Goal: Task Accomplishment & Management: Complete application form

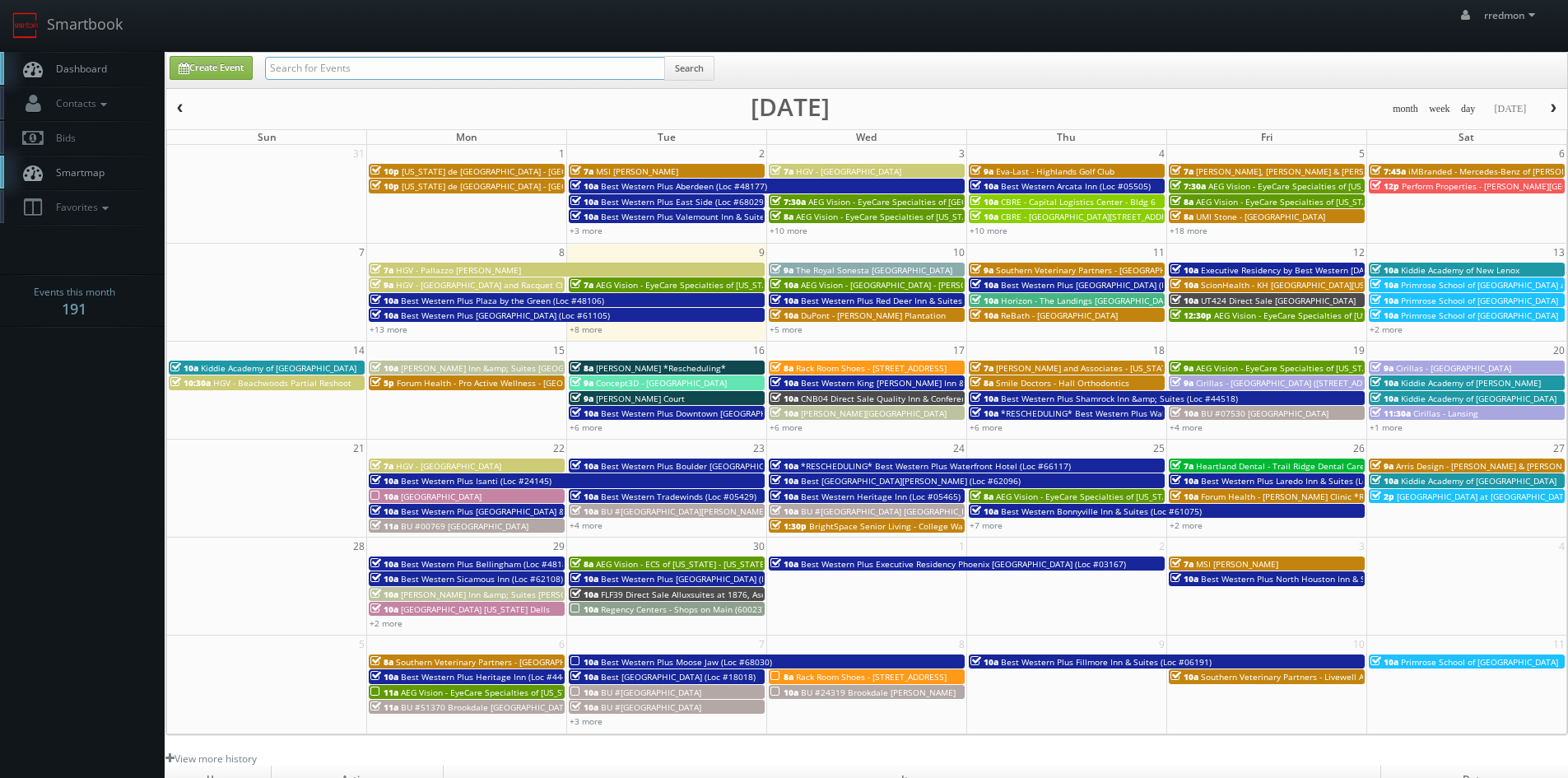
click at [403, 63] on input "text" at bounding box center [465, 69] width 400 height 23
type input "natalia scrimgeour"
click at [679, 66] on button "Search" at bounding box center [689, 69] width 50 height 25
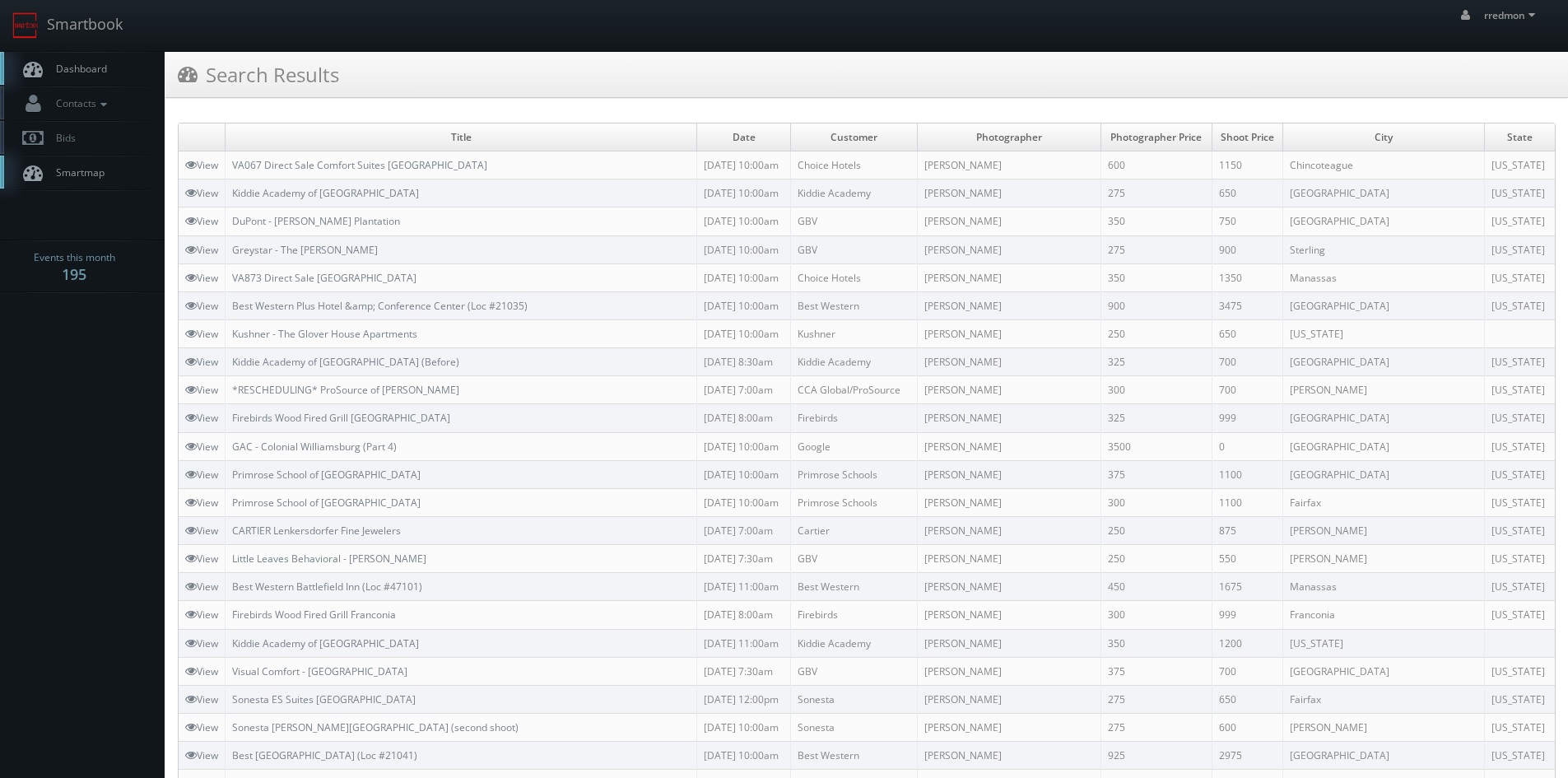
click at [81, 69] on span "Dashboard" at bounding box center [76, 69] width 59 height 14
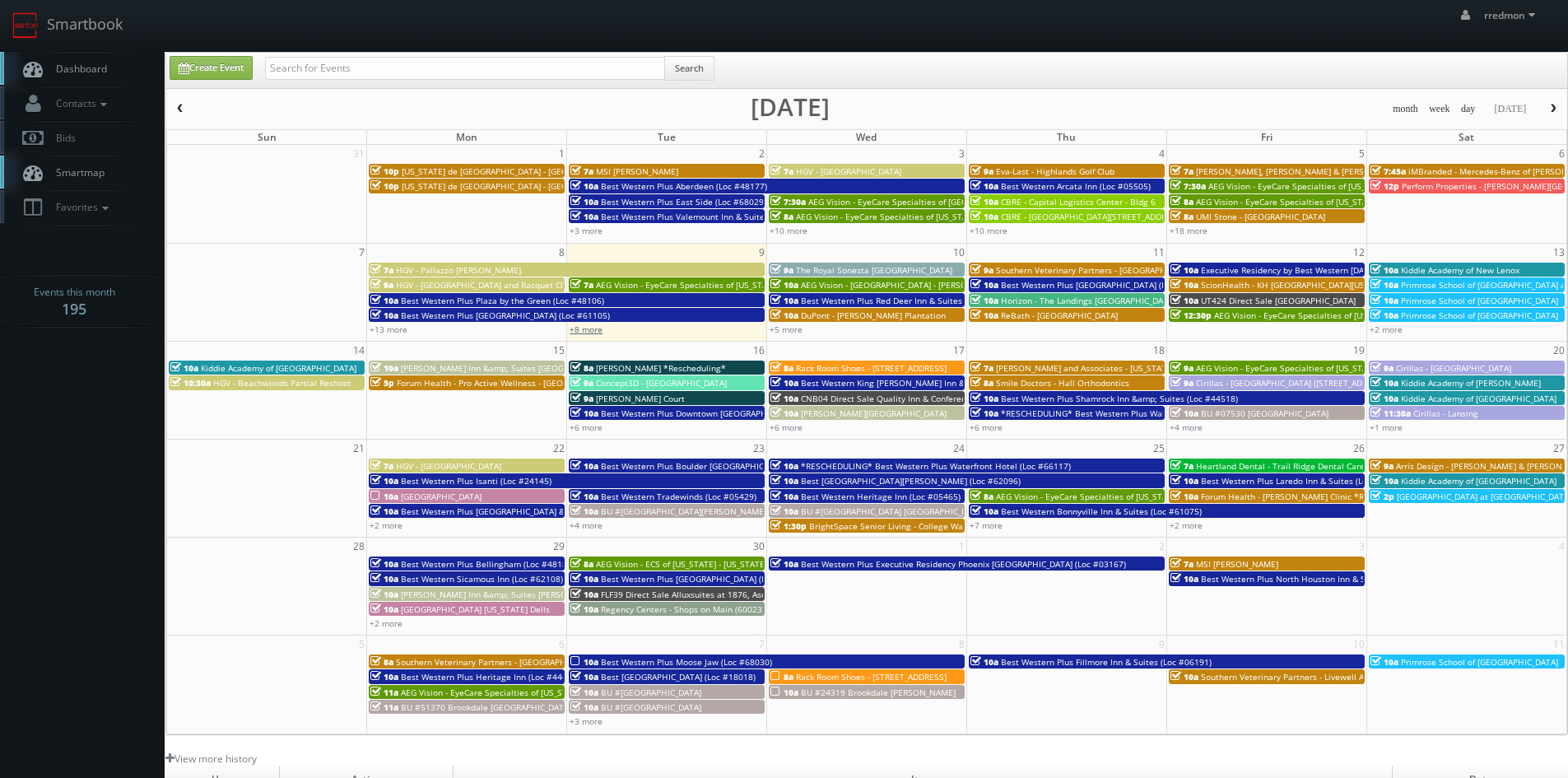
click at [595, 333] on link "+8 more" at bounding box center [586, 329] width 33 height 12
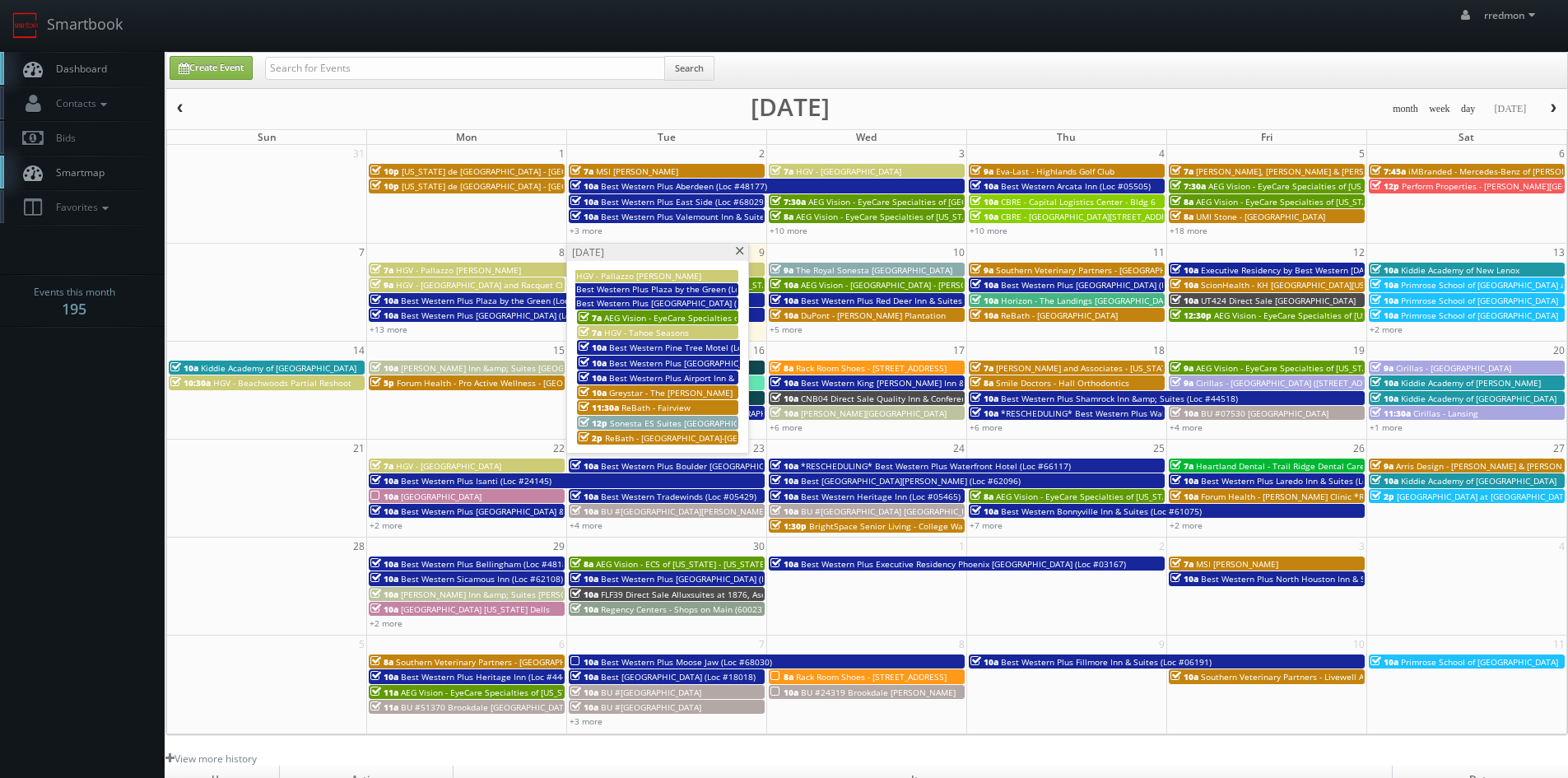
click at [744, 253] on span at bounding box center [739, 251] width 11 height 9
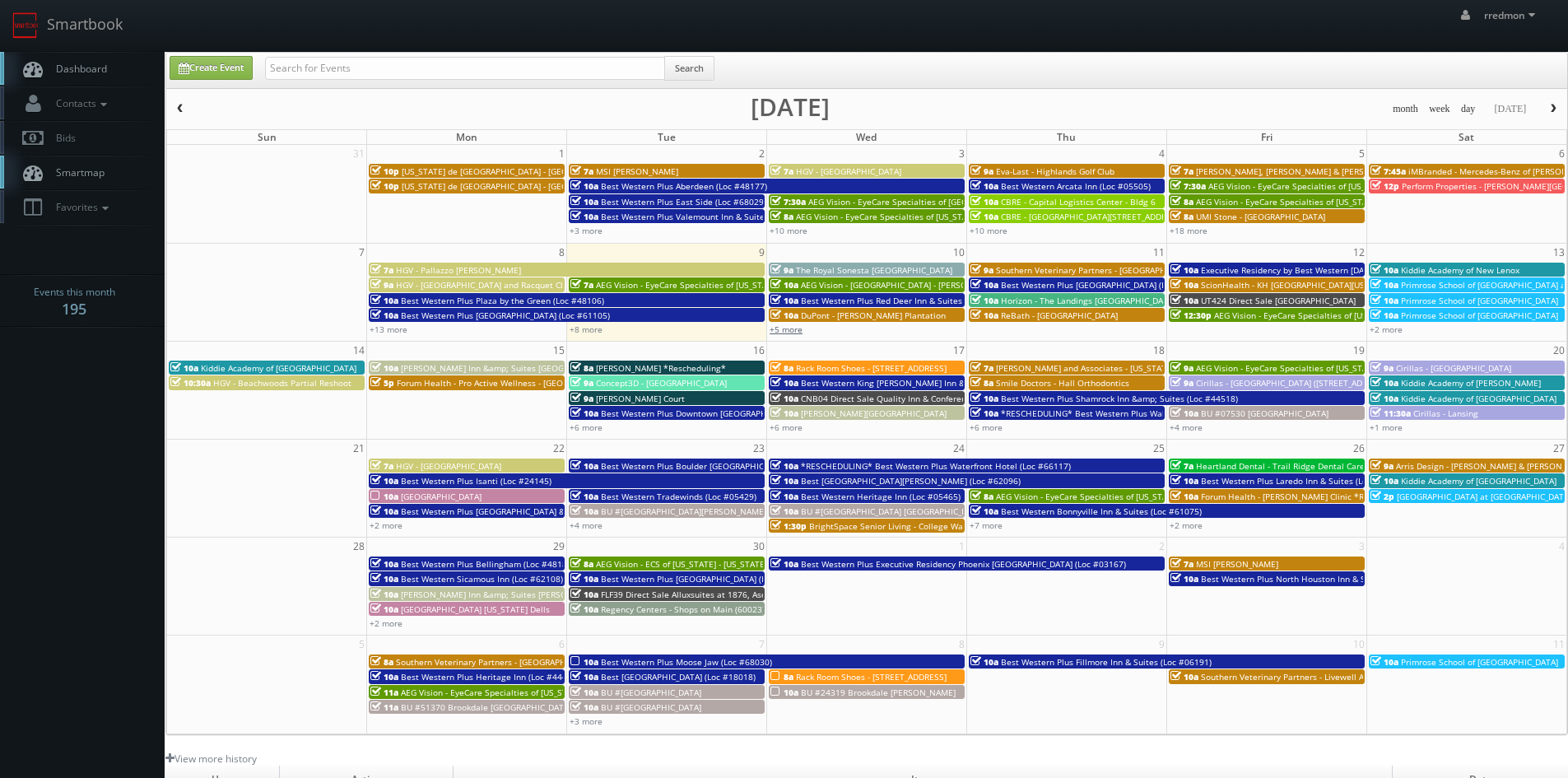
click at [788, 327] on link "+5 more" at bounding box center [785, 329] width 33 height 12
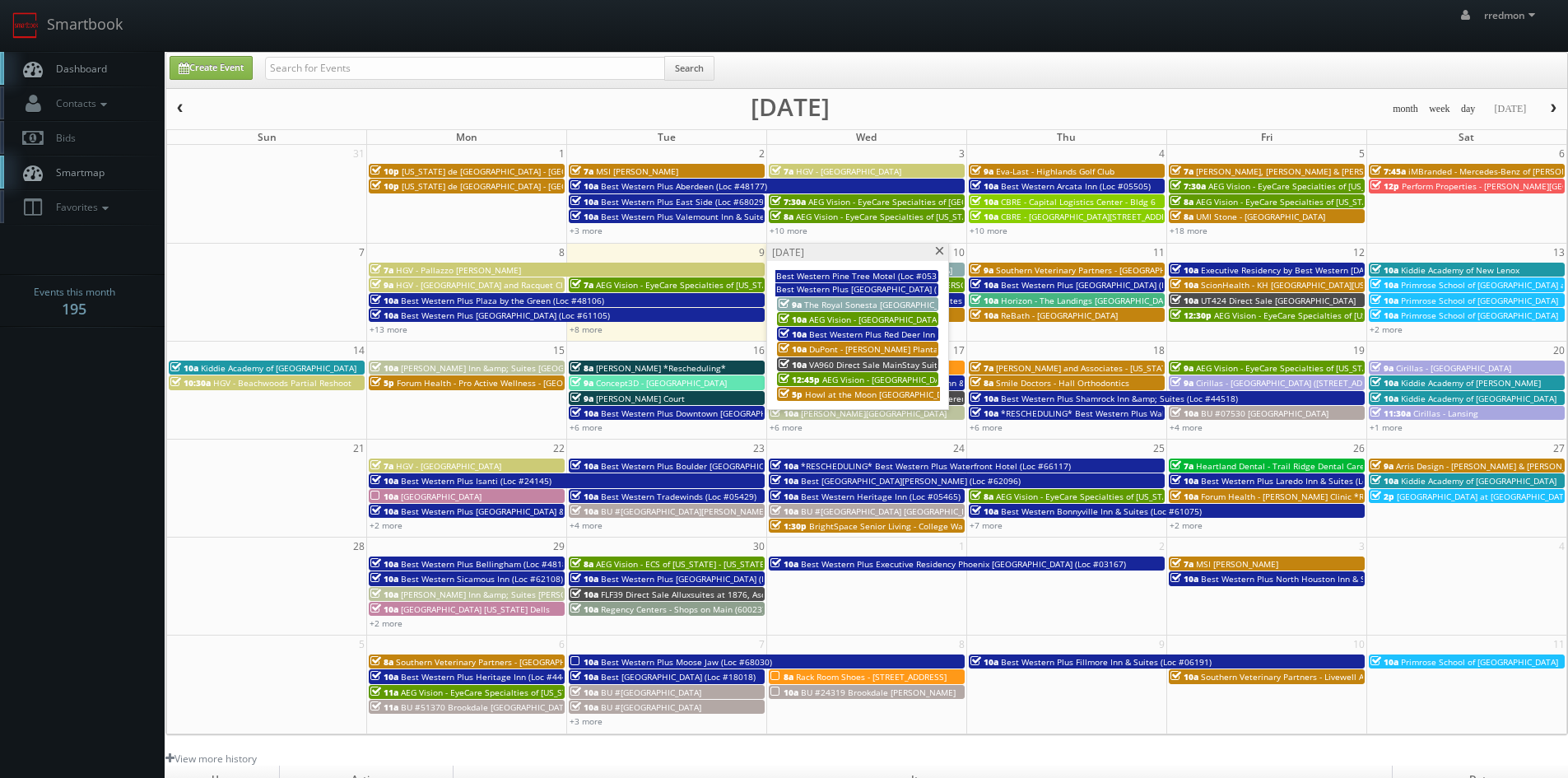
click at [937, 251] on span at bounding box center [939, 251] width 11 height 9
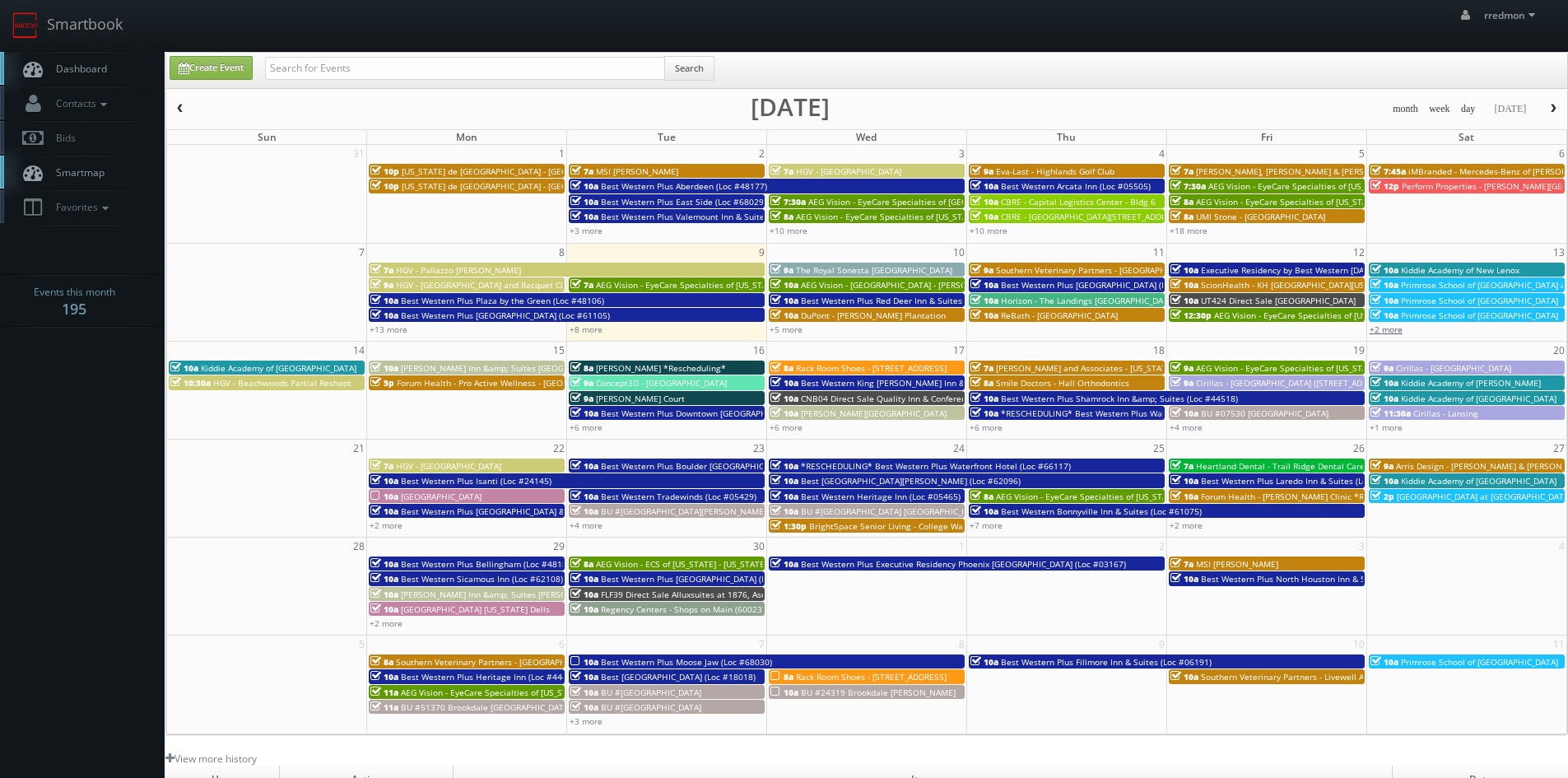
click at [1387, 334] on link "+2 more" at bounding box center [1386, 329] width 33 height 12
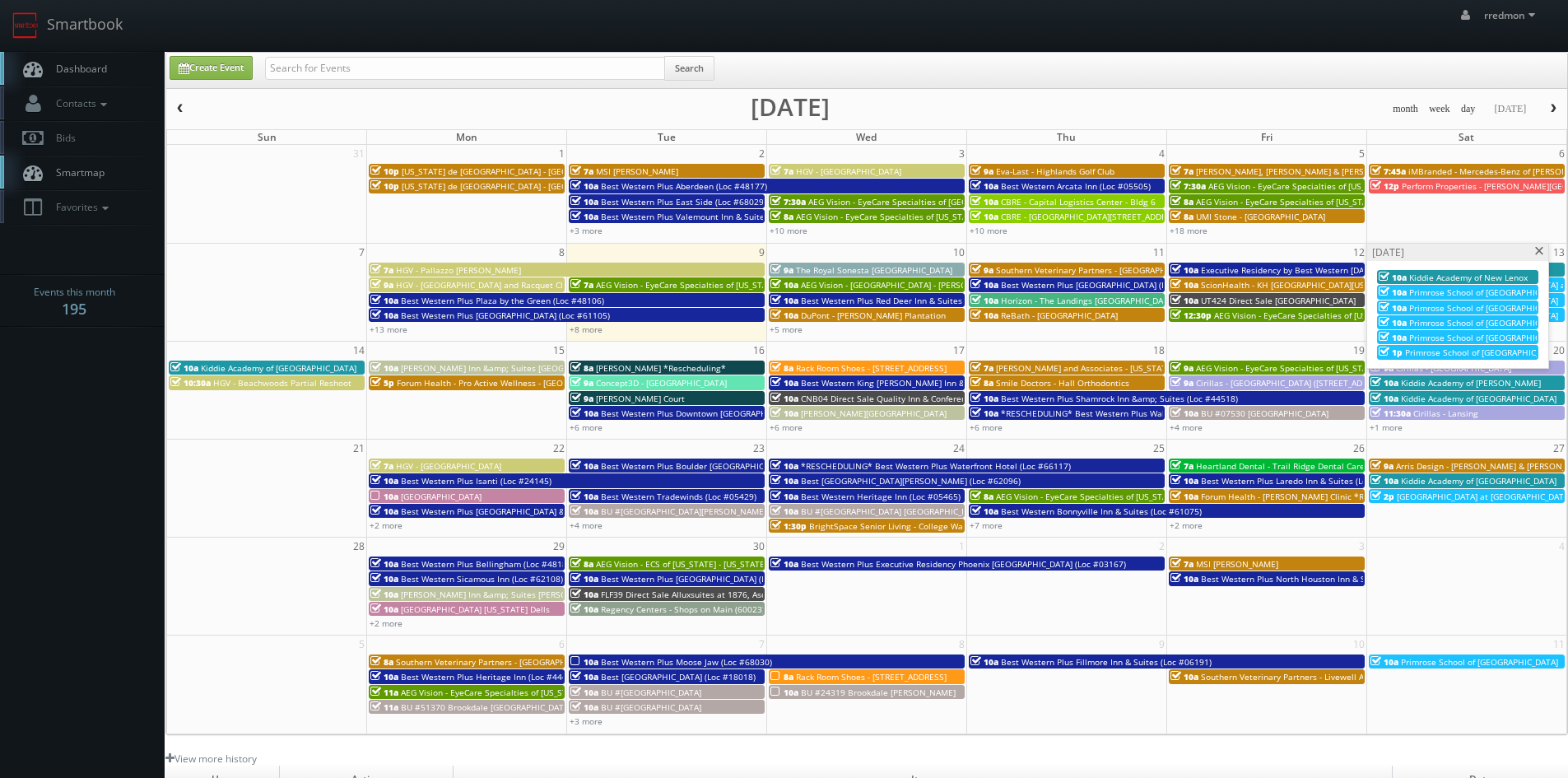
click at [1537, 254] on span at bounding box center [1539, 251] width 11 height 9
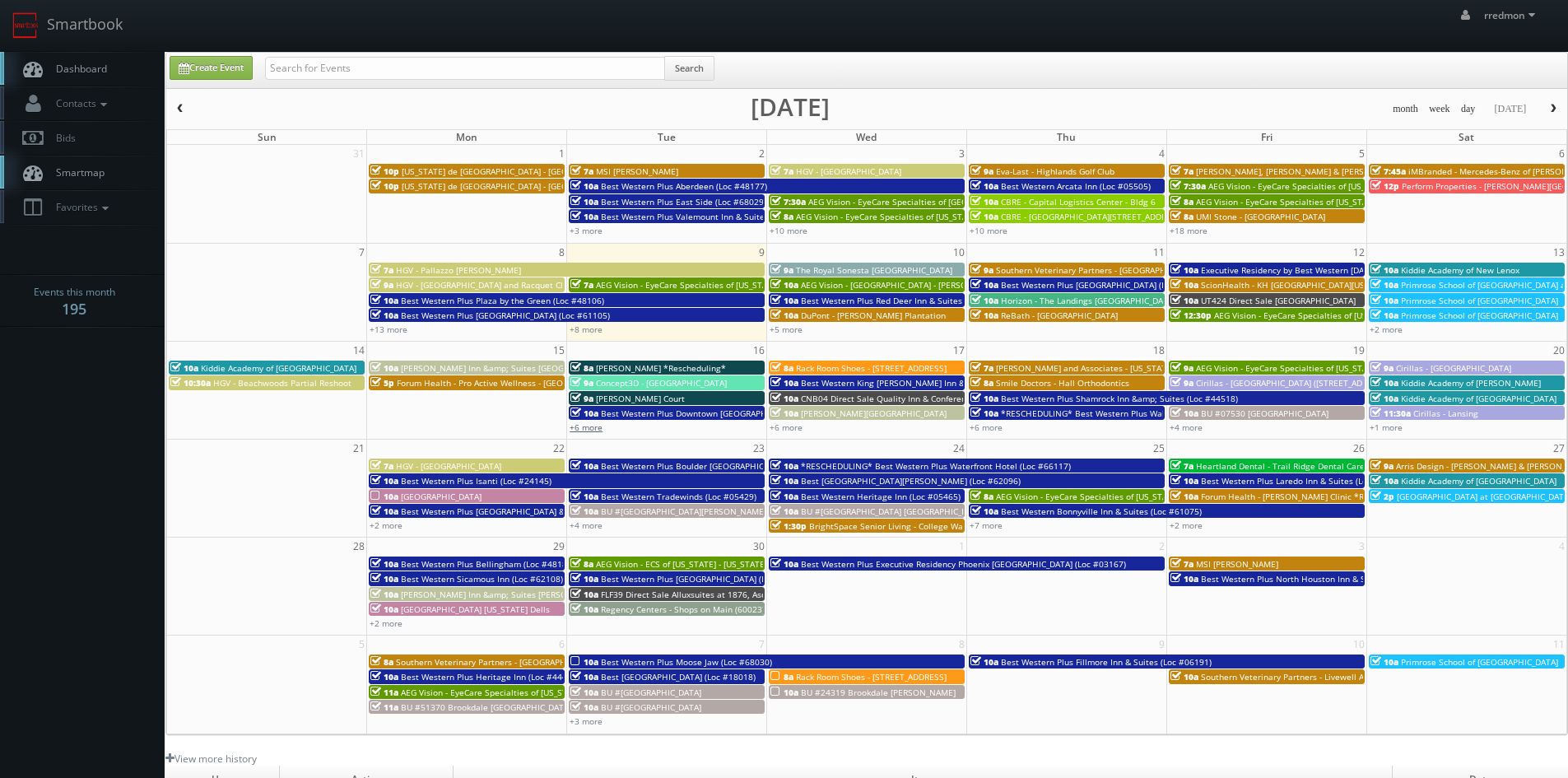
click at [585, 424] on link "+6 more" at bounding box center [586, 428] width 33 height 12
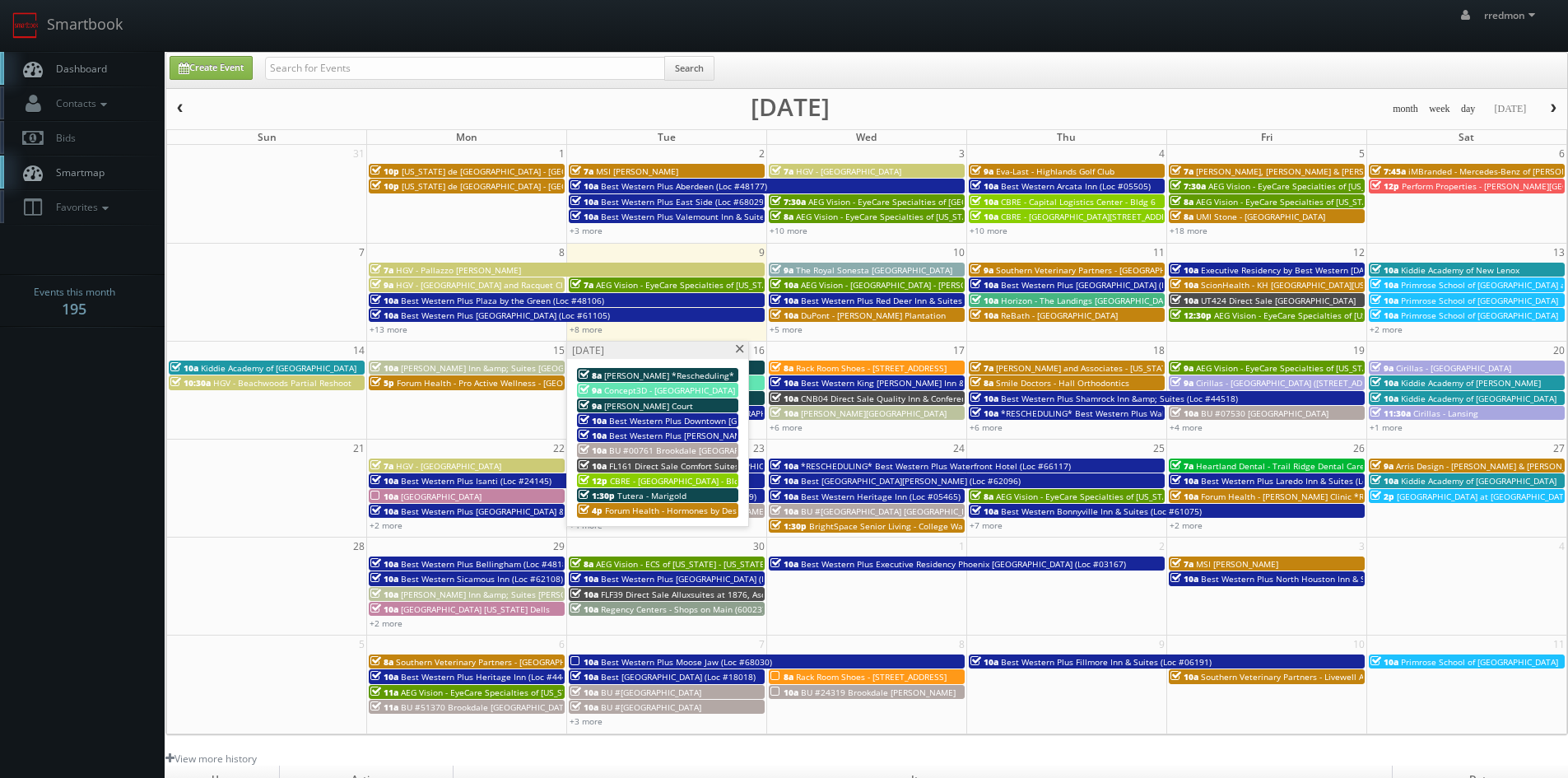
click at [741, 350] on span at bounding box center [739, 348] width 11 height 9
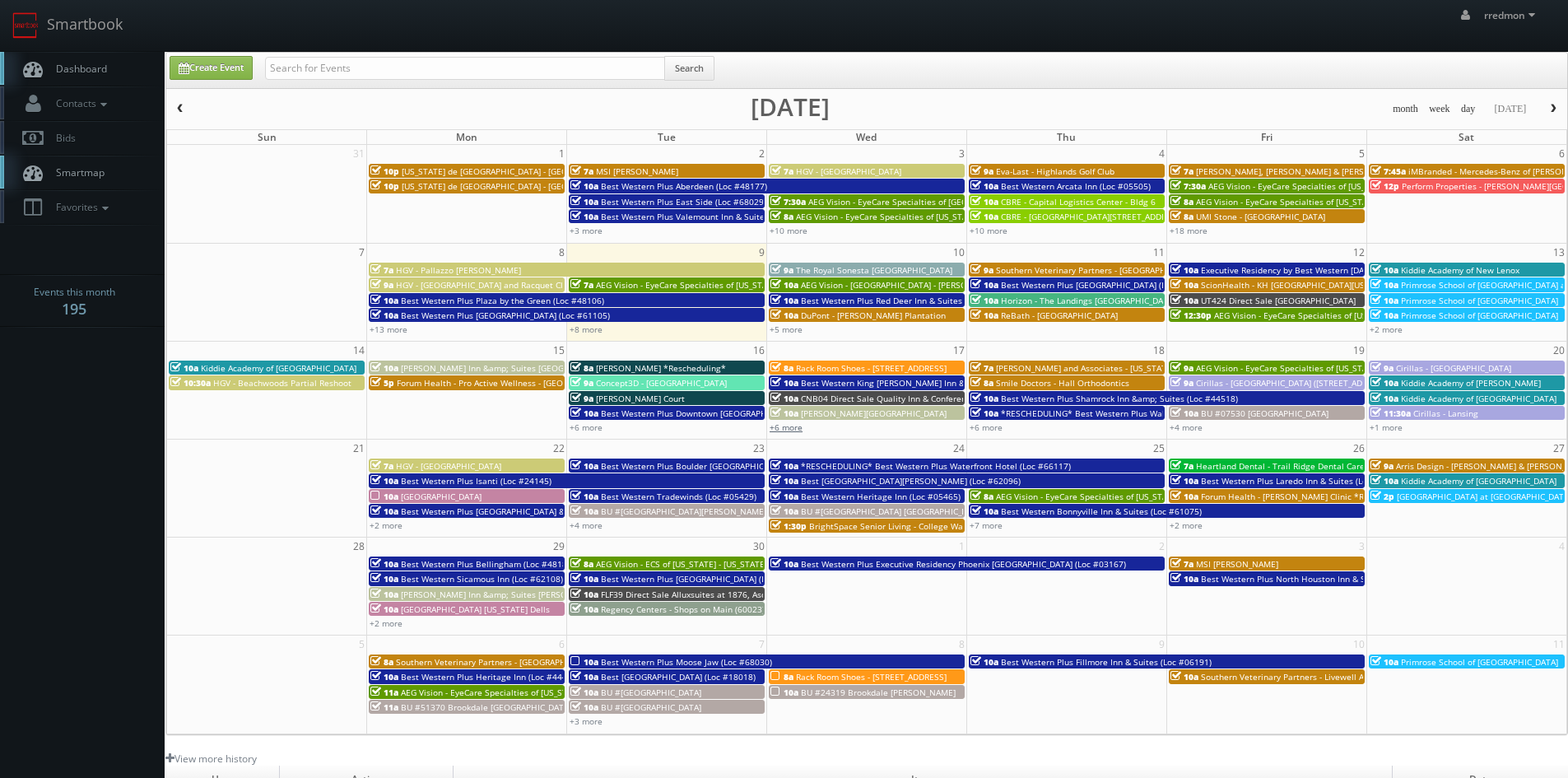
click at [792, 430] on link "+6 more" at bounding box center [785, 428] width 33 height 12
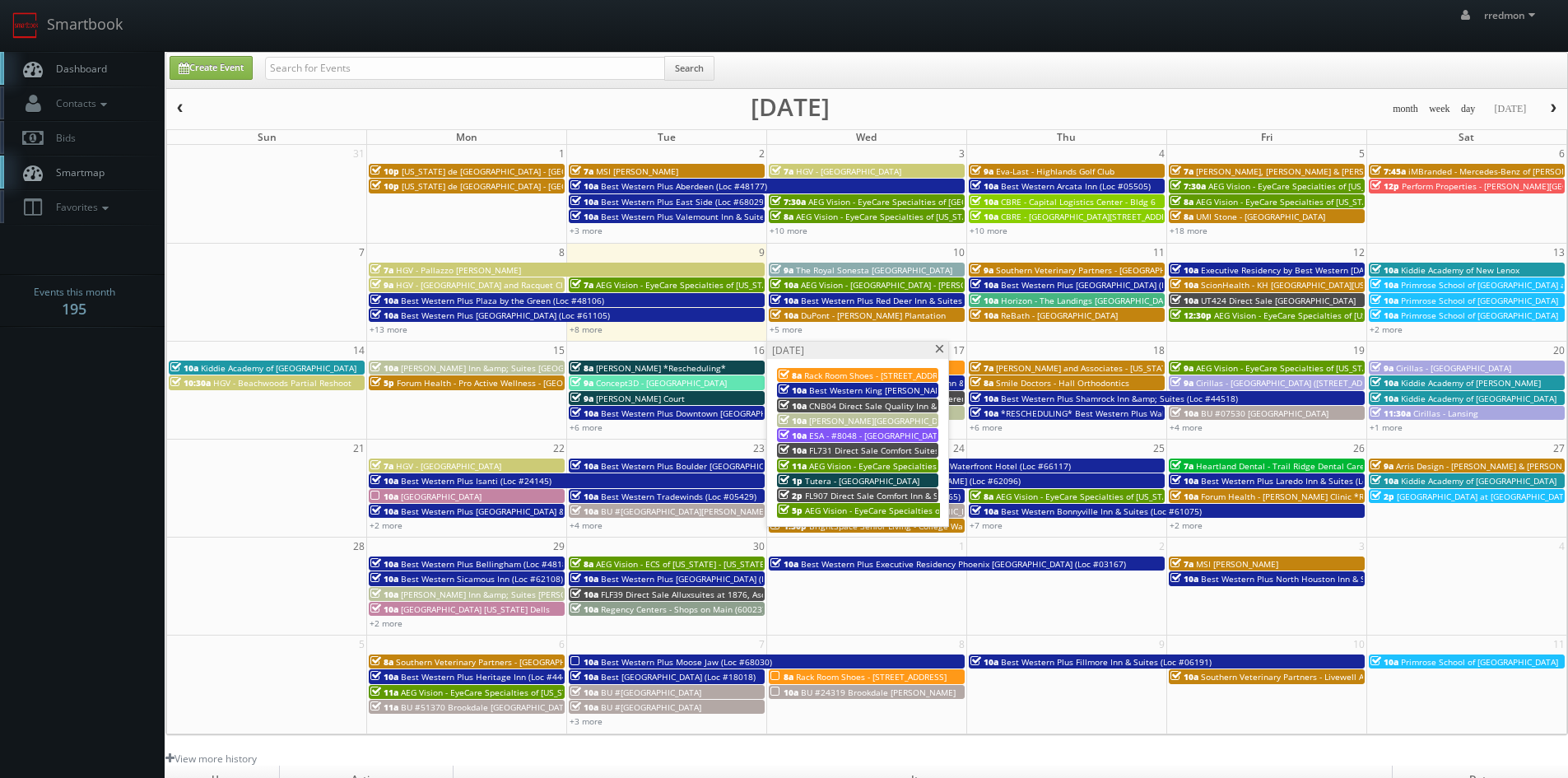
click at [937, 350] on span at bounding box center [939, 348] width 11 height 9
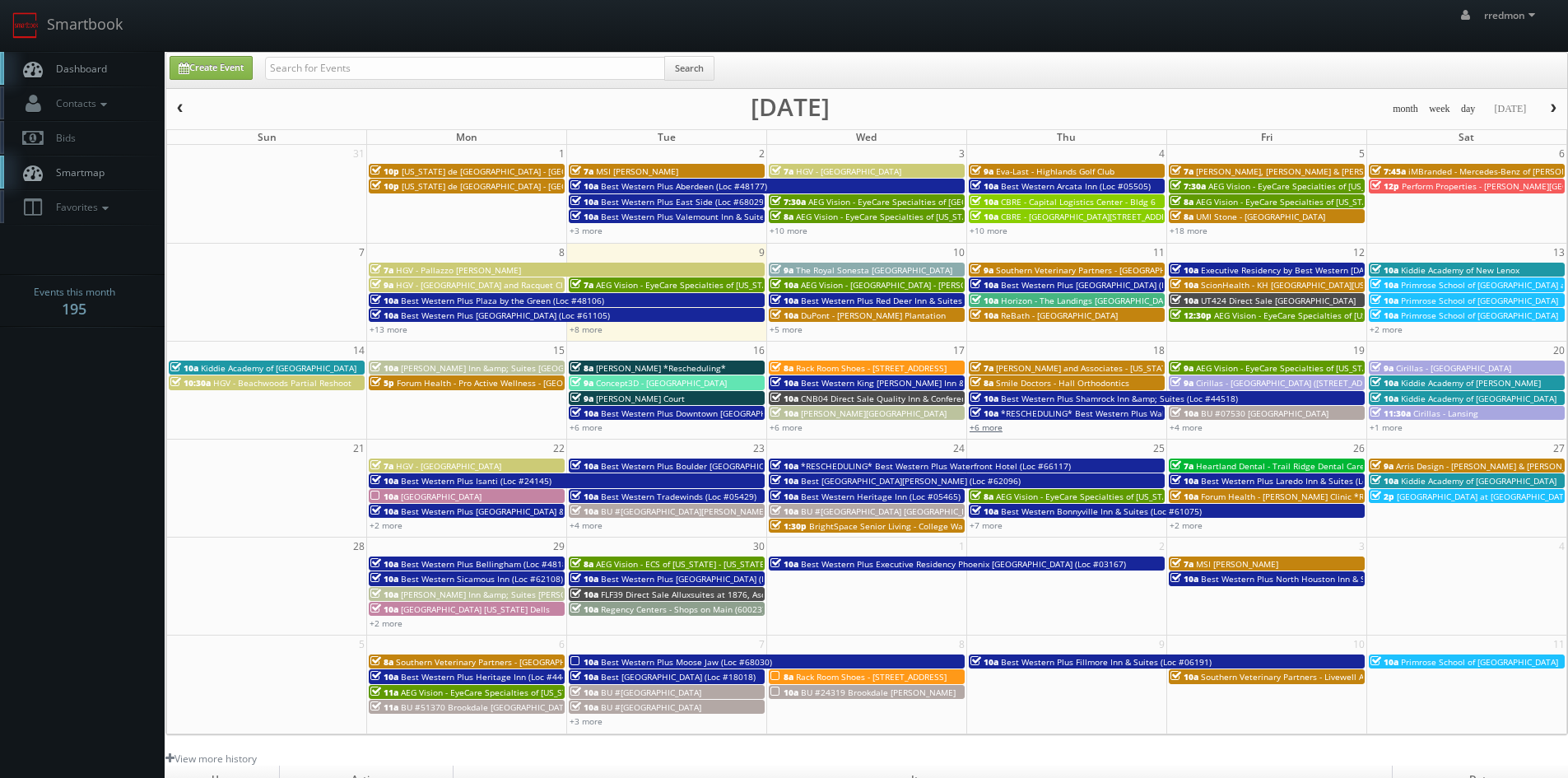
click at [988, 426] on link "+6 more" at bounding box center [986, 428] width 33 height 12
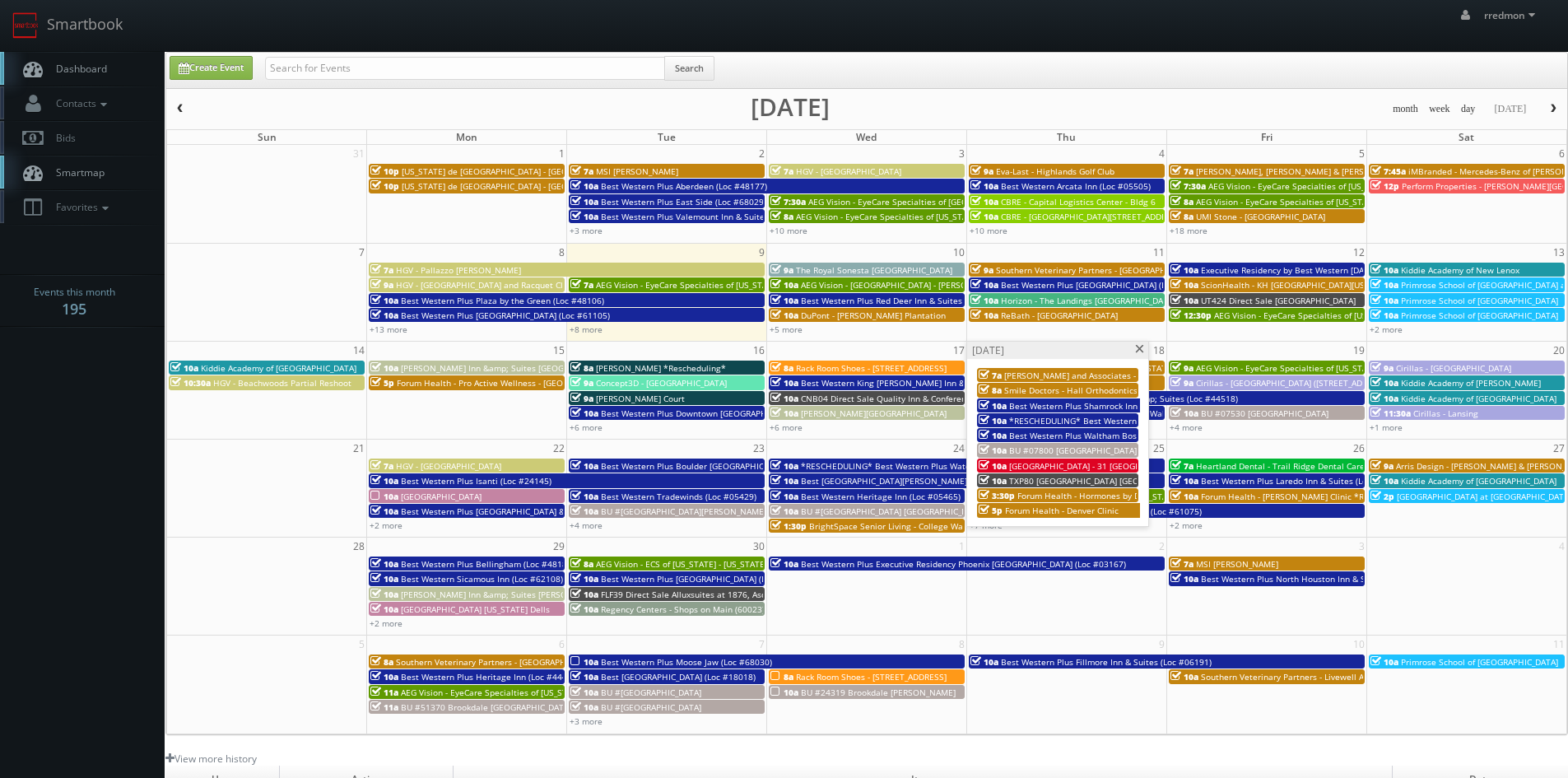
click at [1134, 348] on span at bounding box center [1139, 348] width 11 height 9
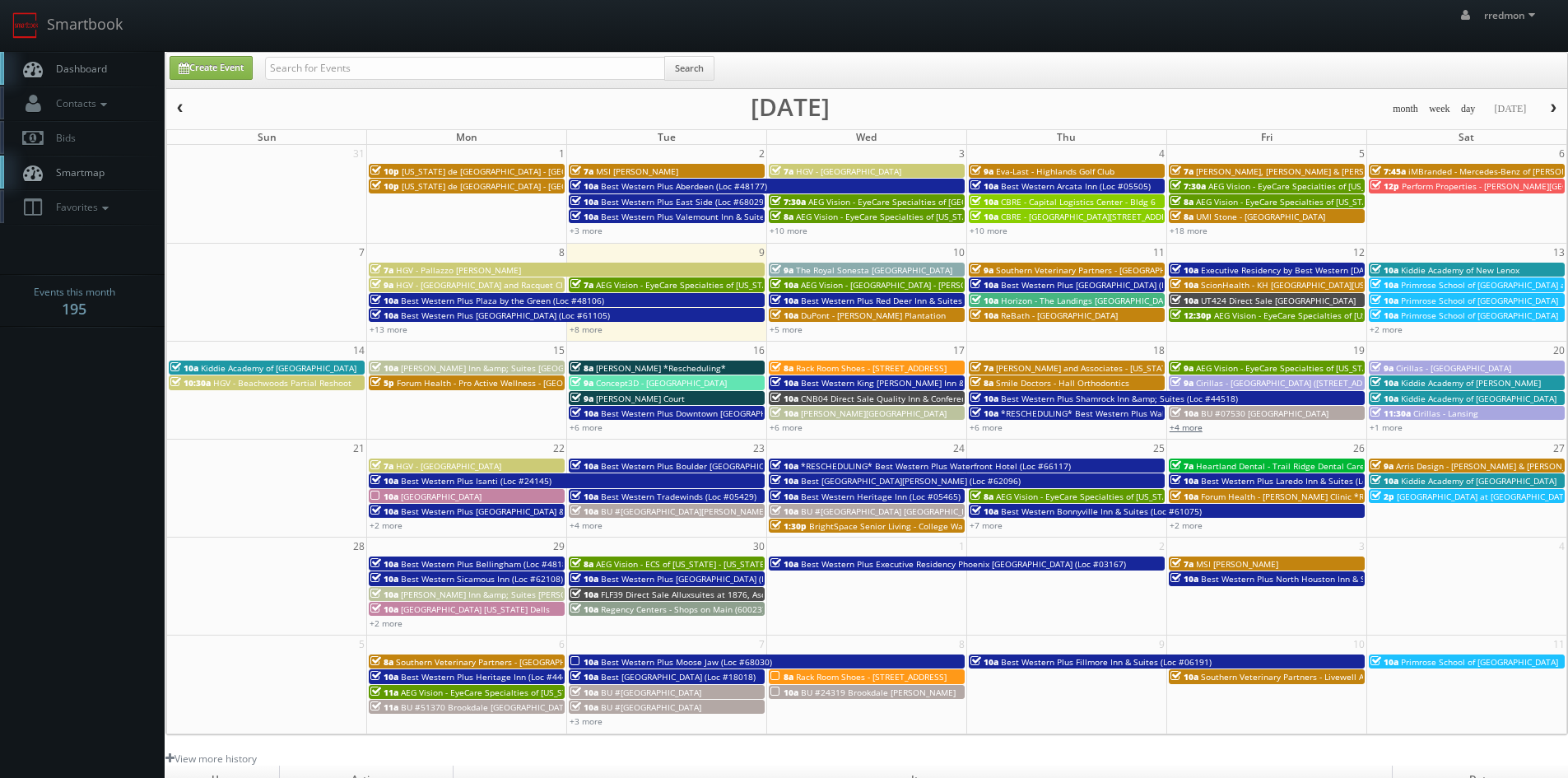
click at [1197, 422] on link "+4 more" at bounding box center [1186, 428] width 33 height 12
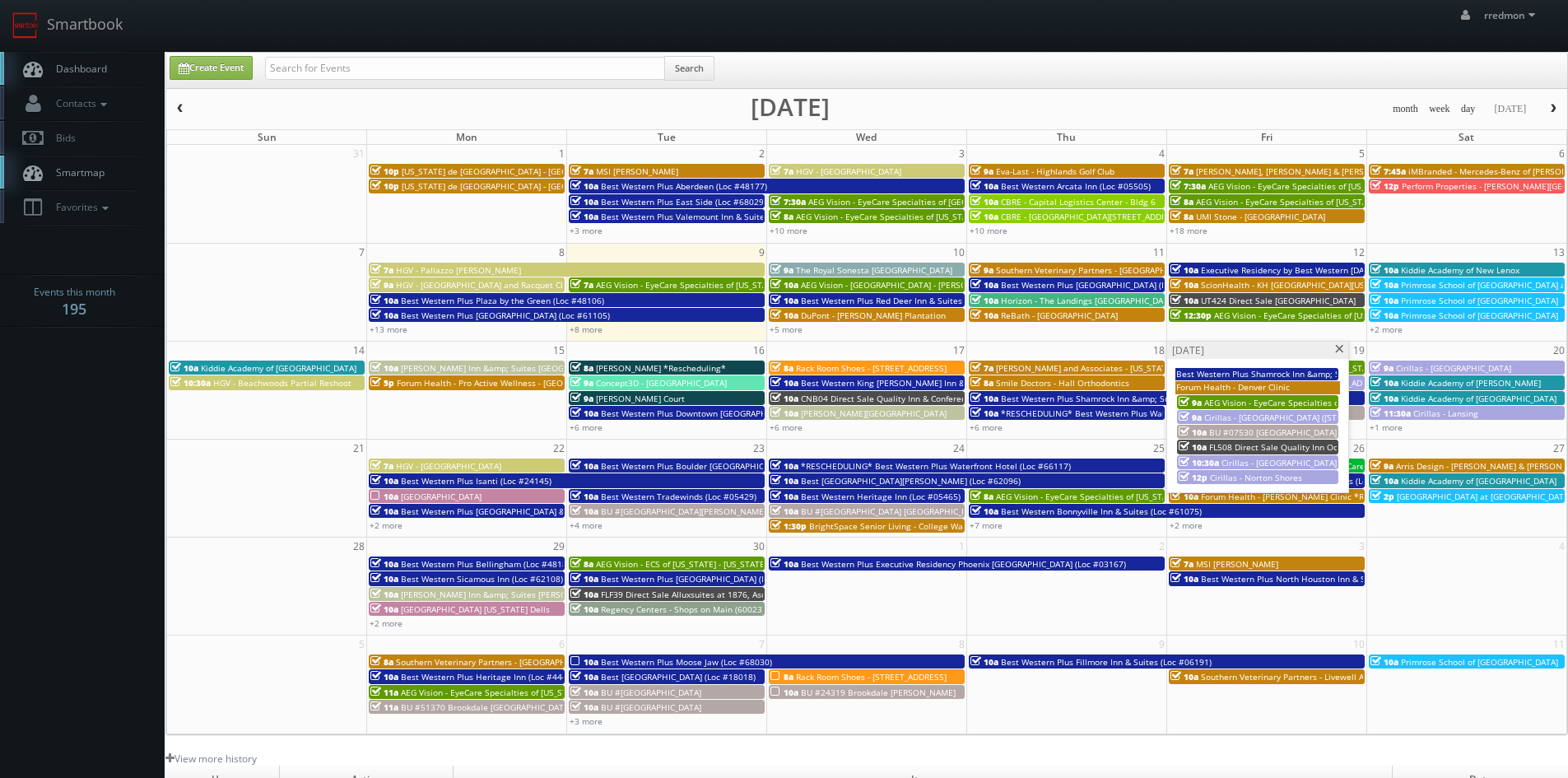
click at [1342, 349] on span at bounding box center [1339, 348] width 11 height 9
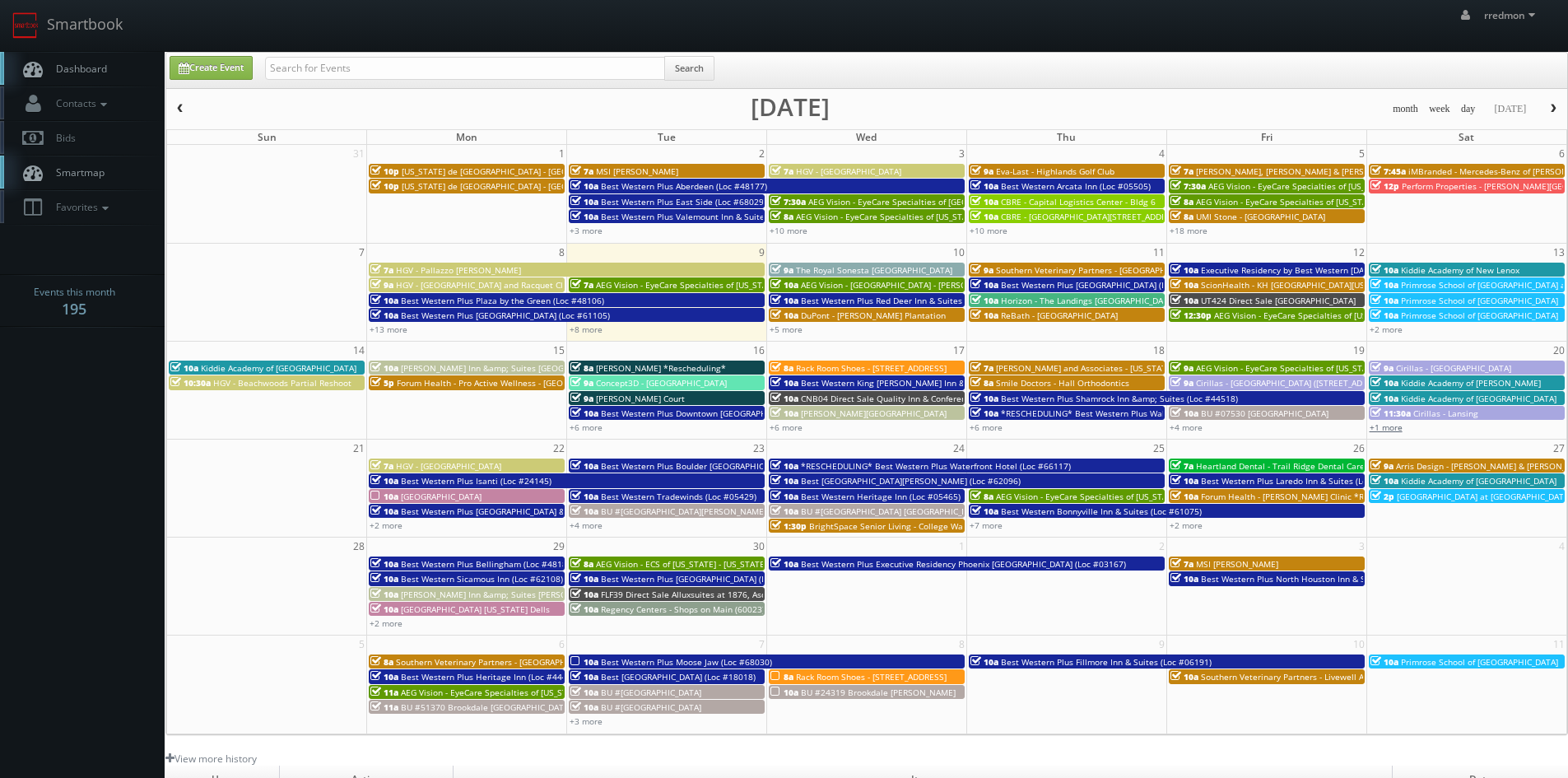
click at [1396, 429] on link "+1 more" at bounding box center [1386, 428] width 33 height 12
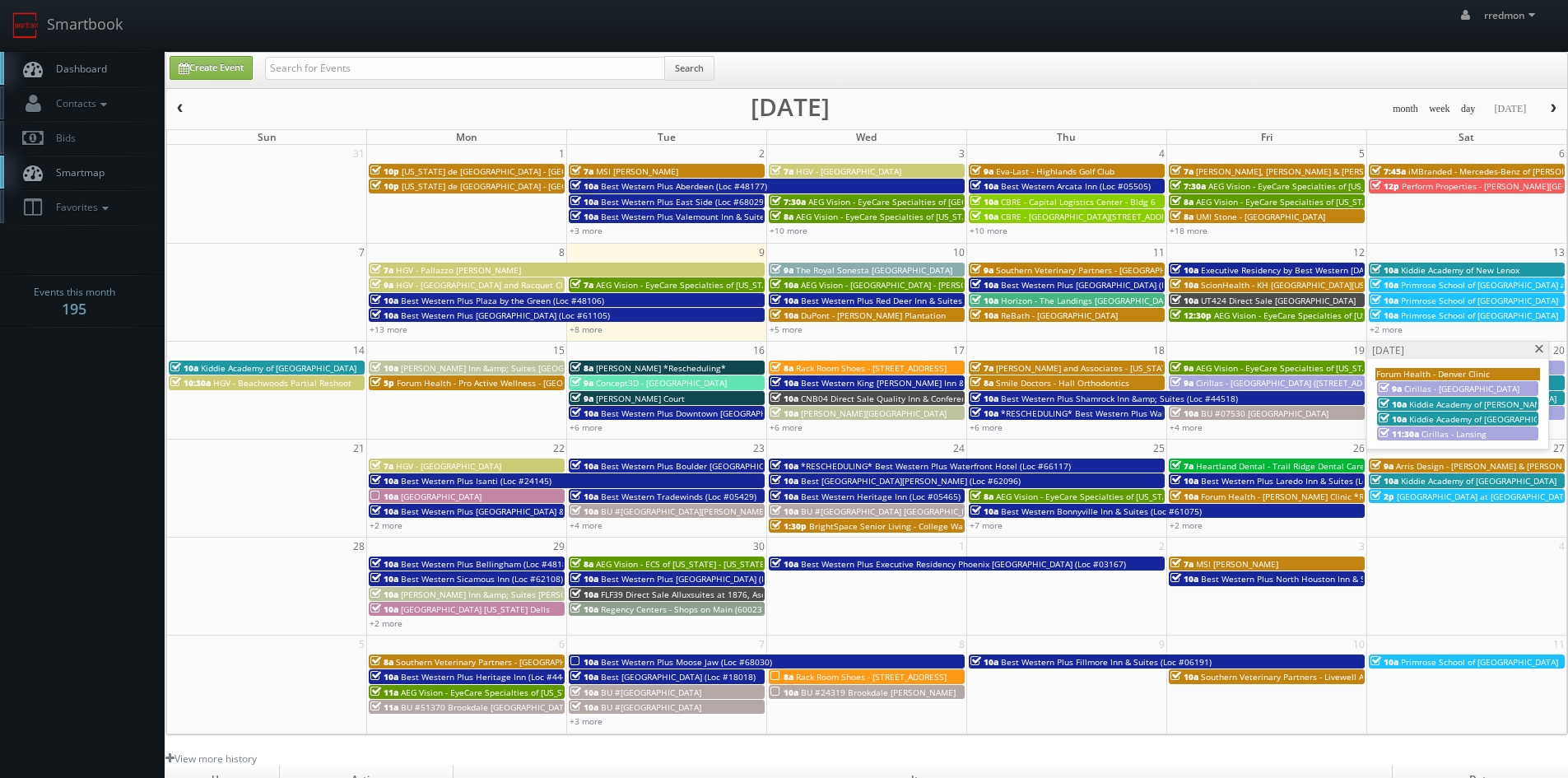
click at [1535, 348] on span at bounding box center [1539, 348] width 11 height 9
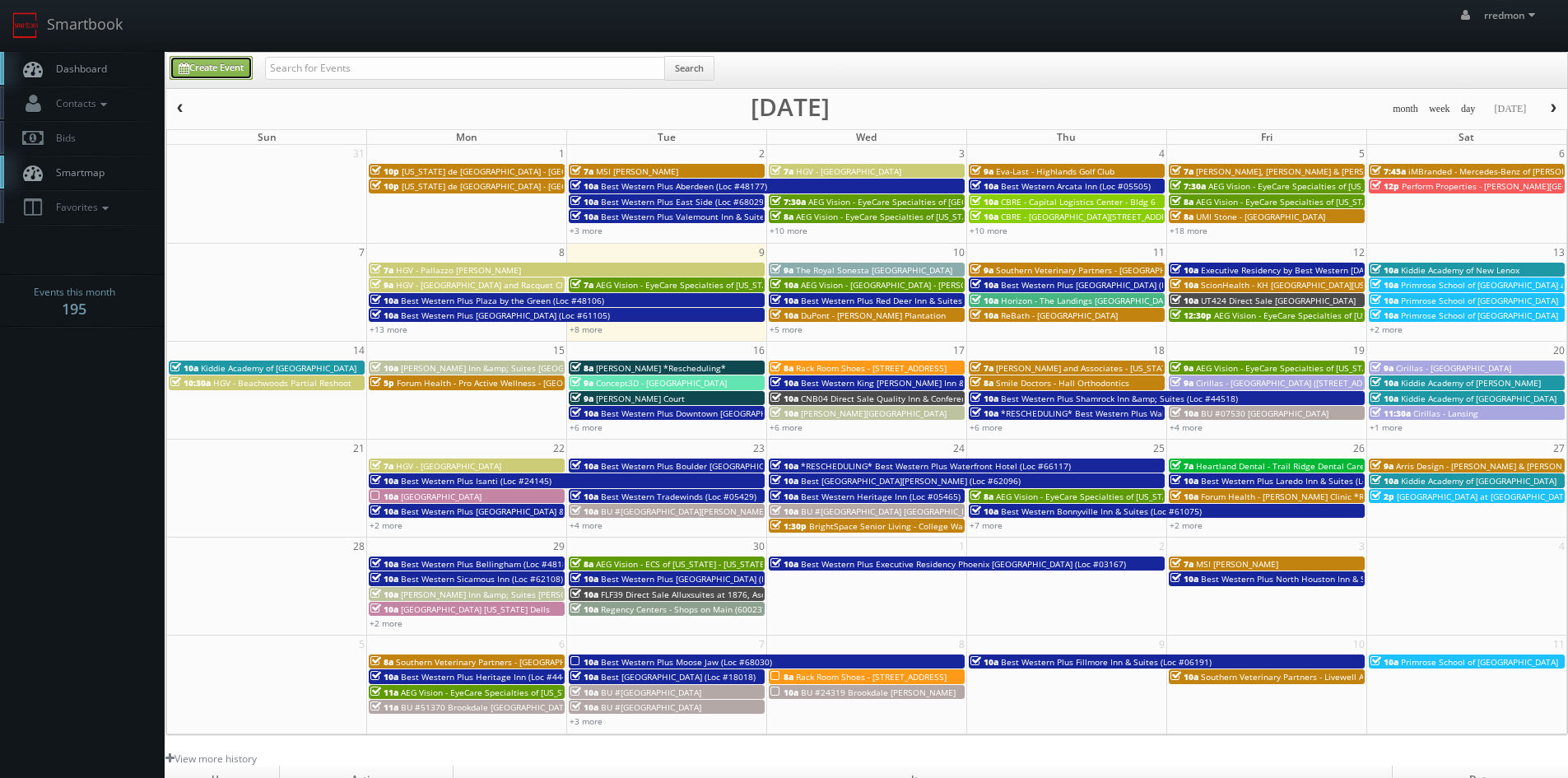
click at [227, 64] on link "Create Event" at bounding box center [211, 68] width 83 height 24
type input "09/09/2025"
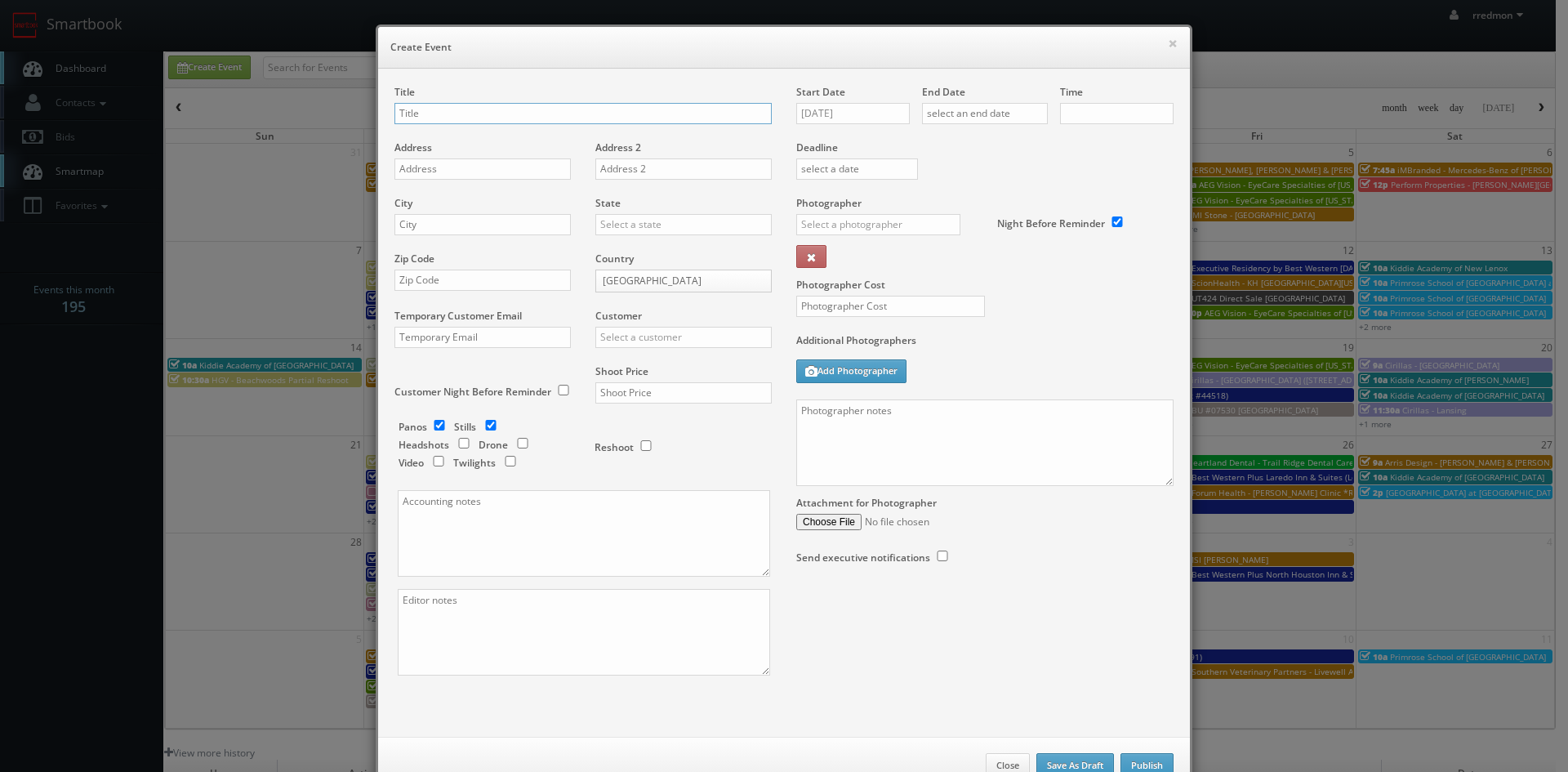
checkbox input "true"
type input "10:00am"
checkbox input "true"
type input "Cirillas - Portage"
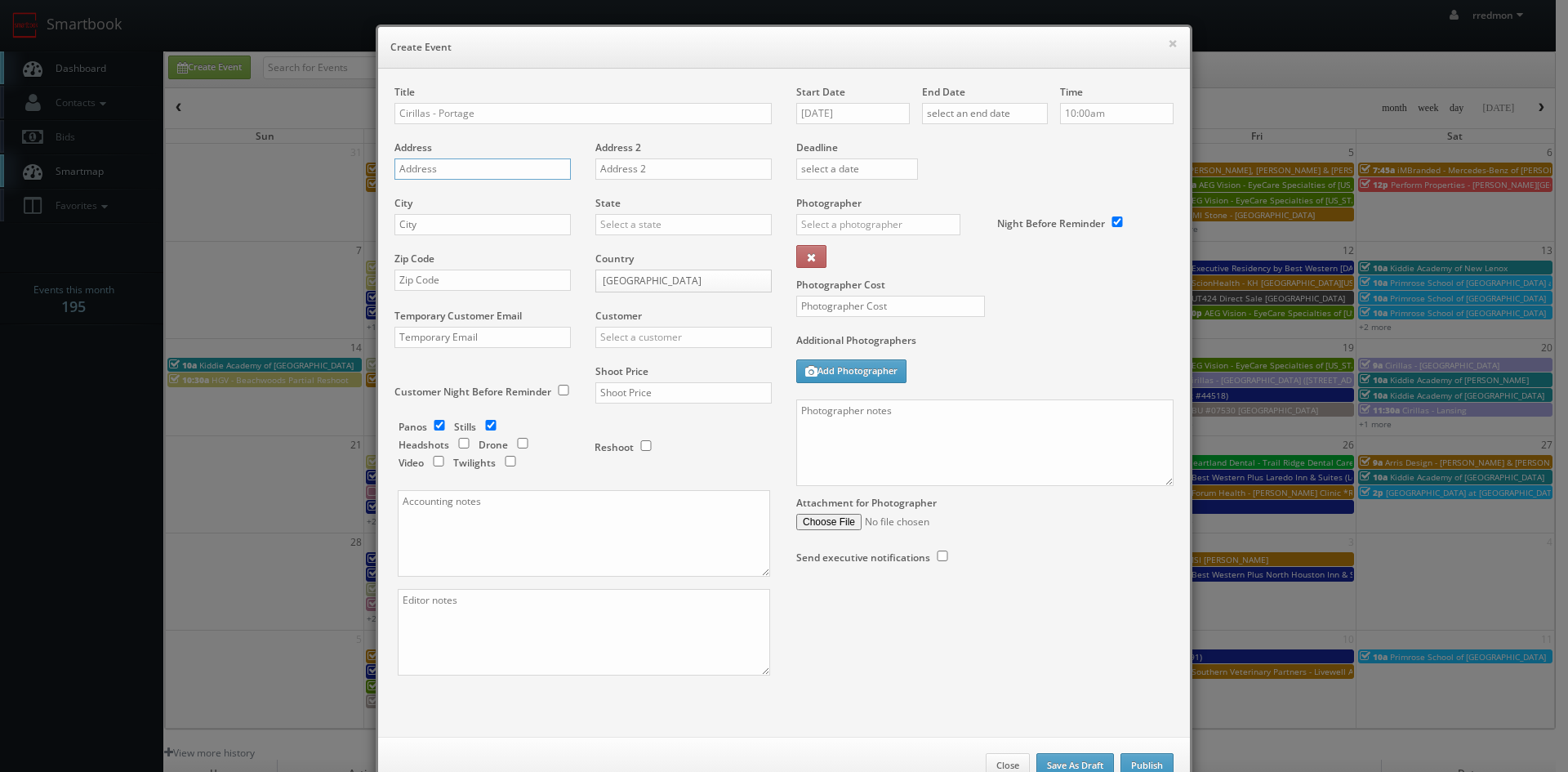
click at [442, 169] on input "text" at bounding box center [482, 169] width 176 height 21
paste input "7506 S Westedge Ave"
type input "7506 S Westedge Ave"
click at [530, 223] on input "text" at bounding box center [482, 224] width 176 height 21
type input "Portage"
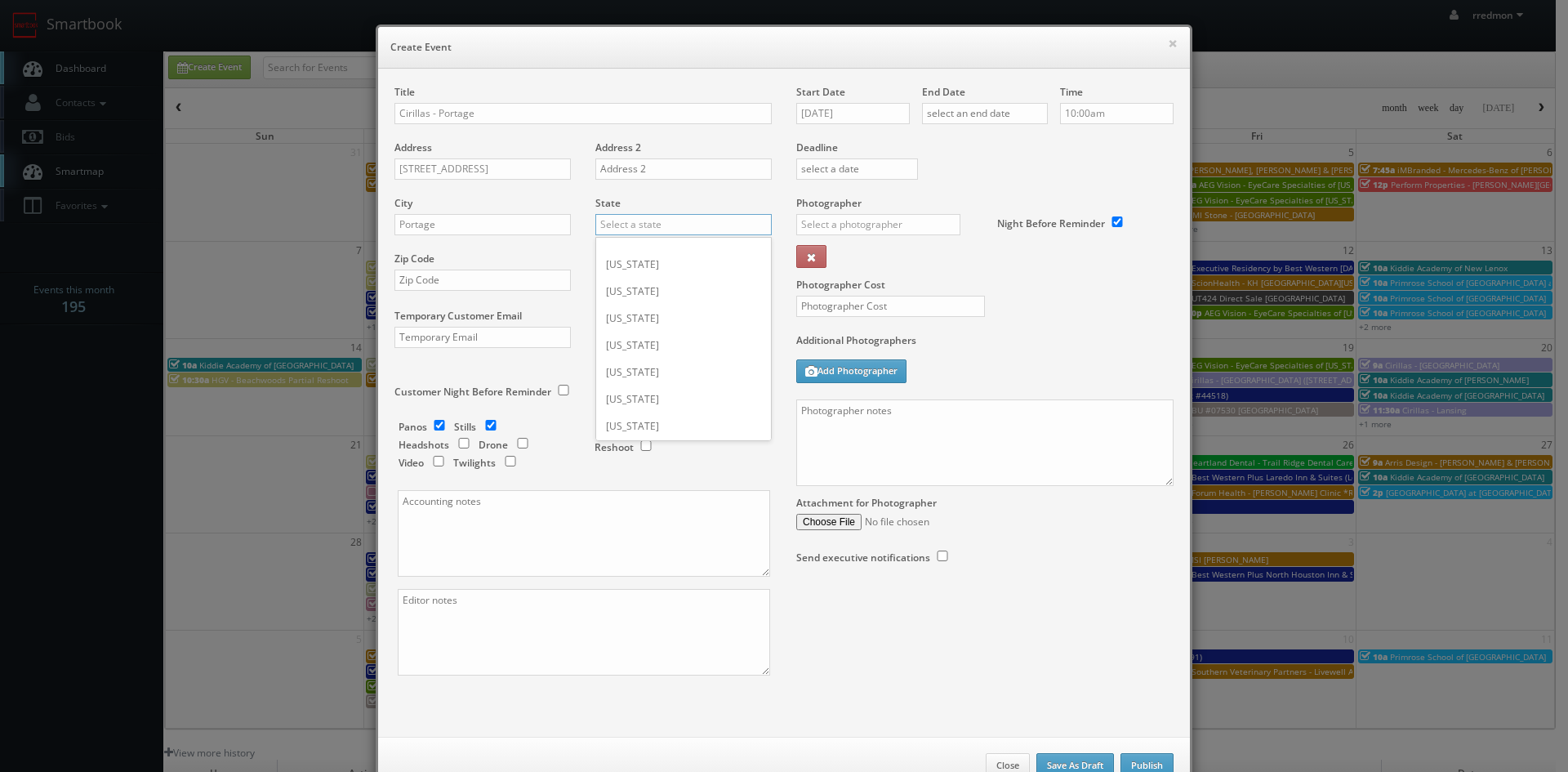
click at [624, 228] on input "text" at bounding box center [683, 224] width 176 height 21
click at [631, 244] on div "[US_STATE]" at bounding box center [683, 251] width 175 height 27
type input "[US_STATE]"
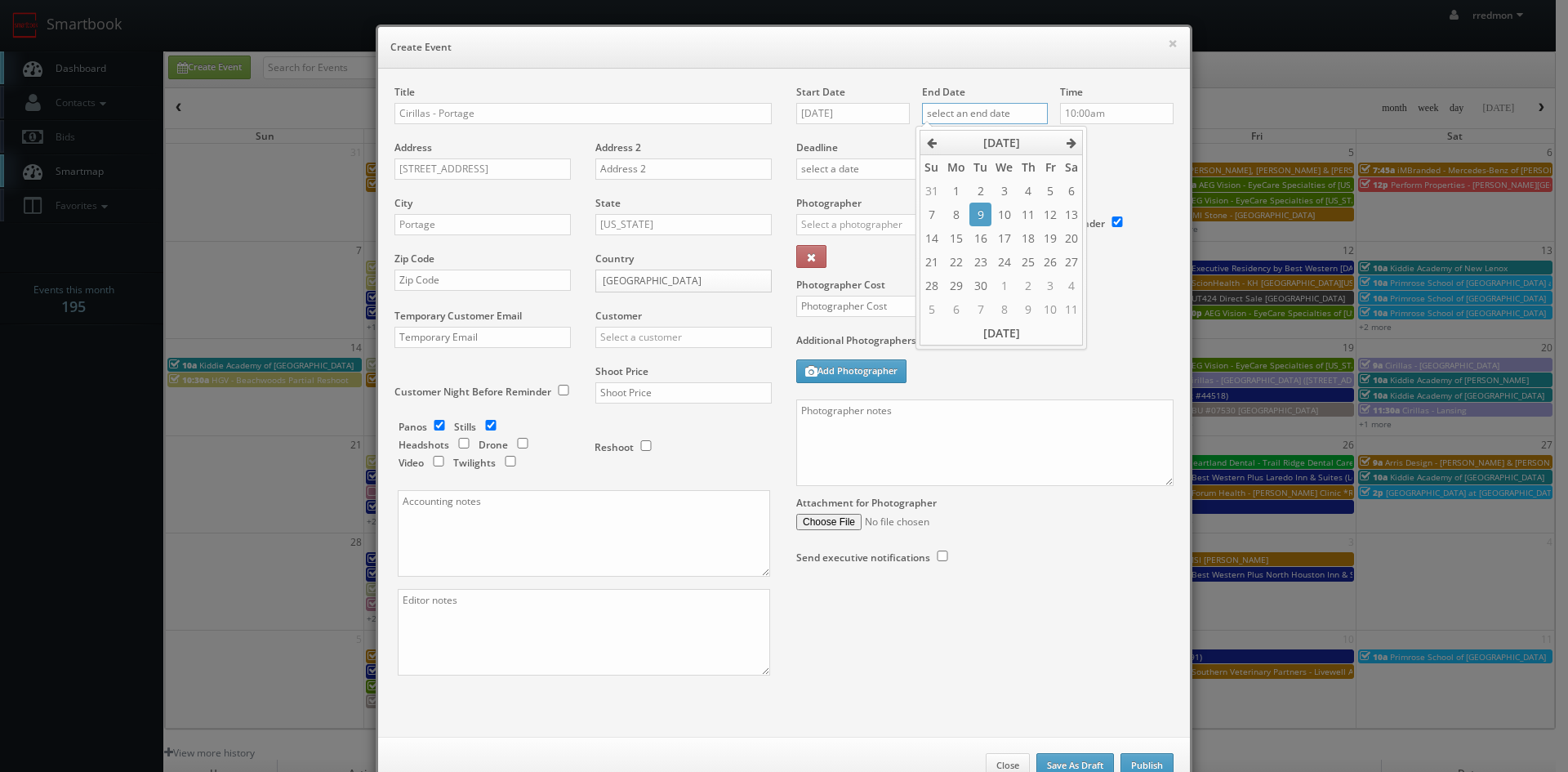
click at [962, 114] on input "text" at bounding box center [984, 113] width 125 height 21
click at [979, 209] on td "9" at bounding box center [979, 215] width 22 height 24
type input "09/09/2025"
click at [1101, 112] on input "10:00am" at bounding box center [1116, 113] width 114 height 21
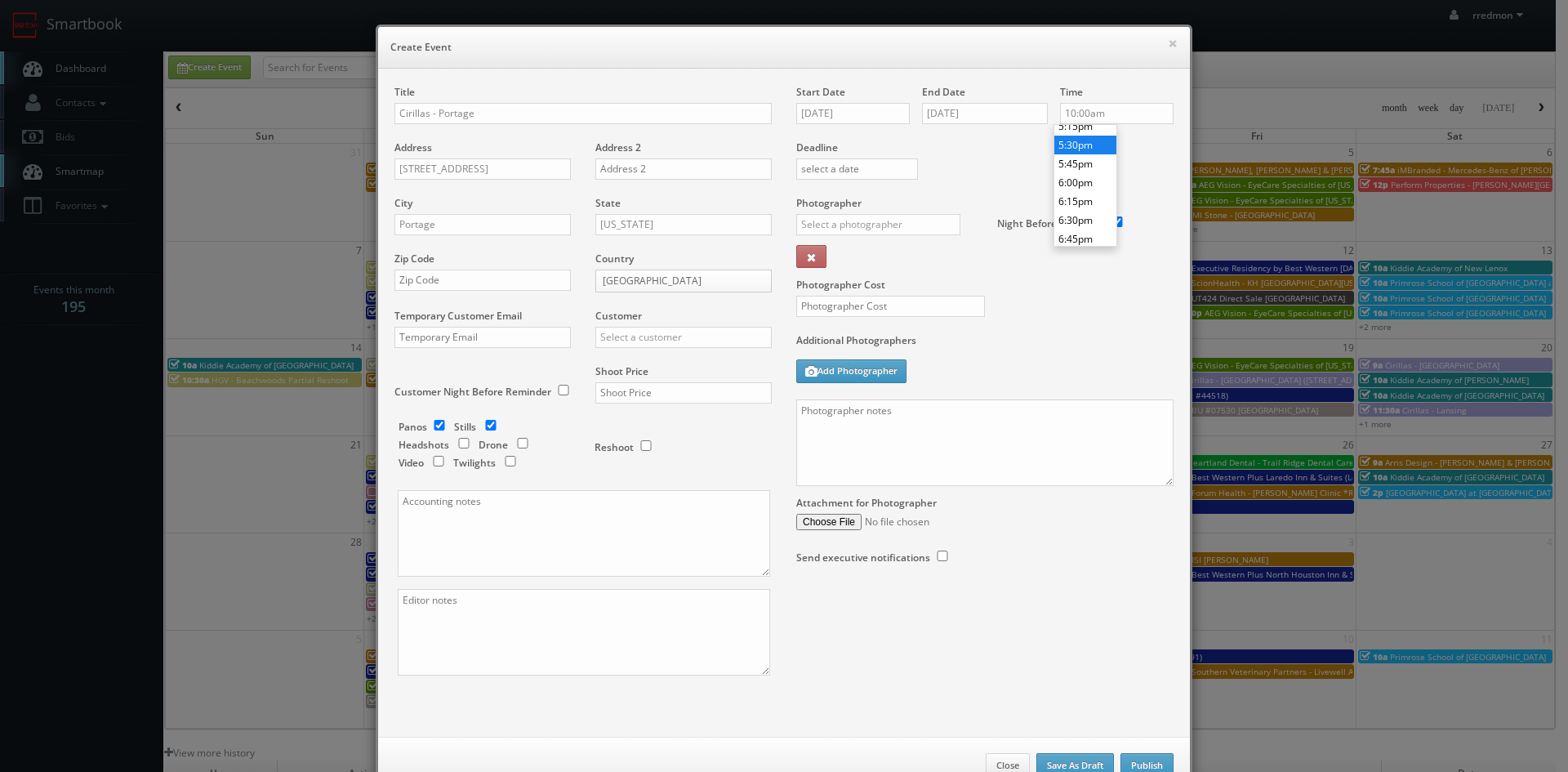
type input "5:30pm"
click at [1083, 145] on li "5:30pm" at bounding box center [1085, 146] width 62 height 19
click at [833, 221] on input "text" at bounding box center [878, 224] width 164 height 21
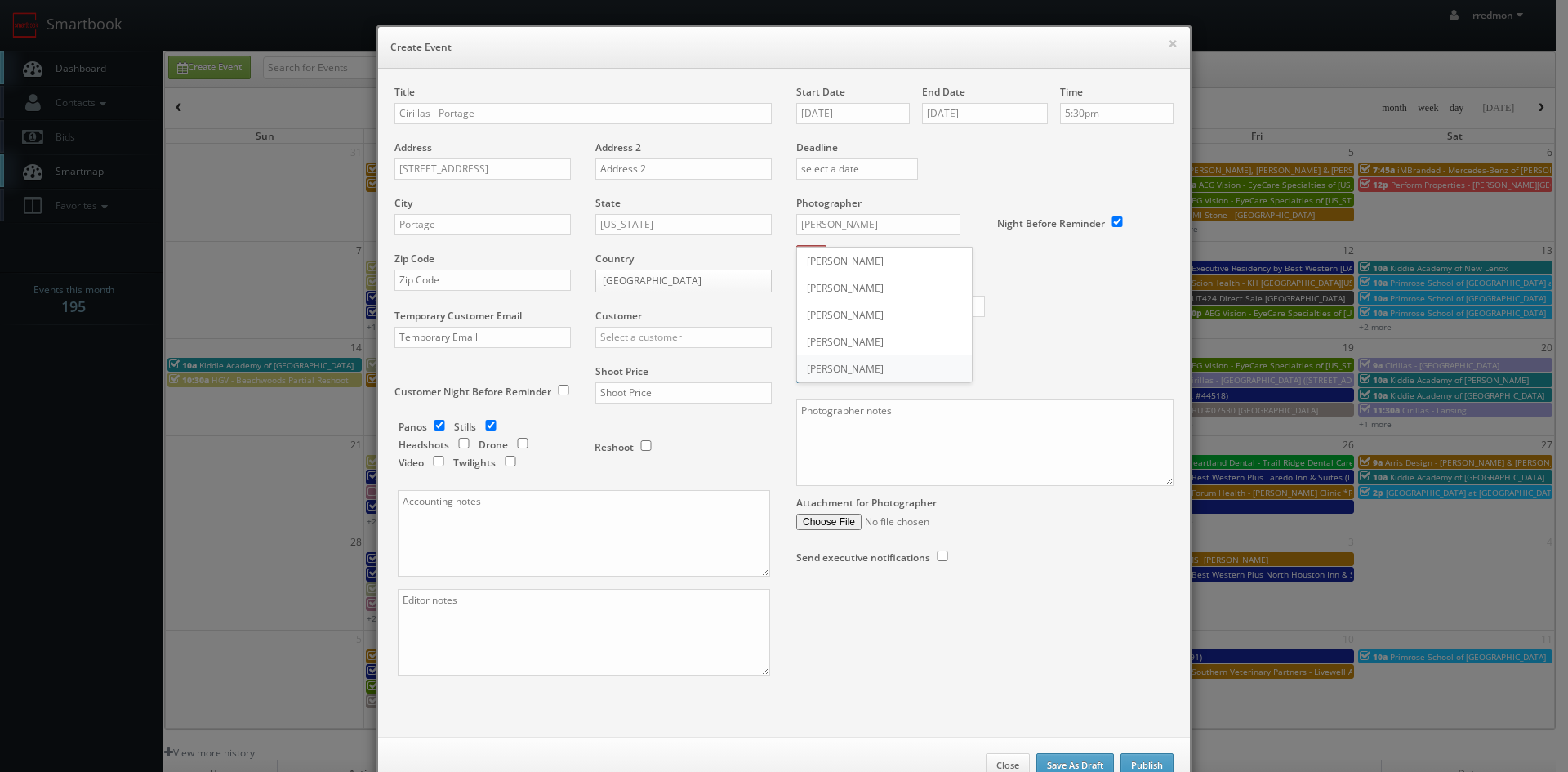
click at [876, 363] on div "[PERSON_NAME]" at bounding box center [884, 369] width 175 height 27
type input "[PERSON_NAME]"
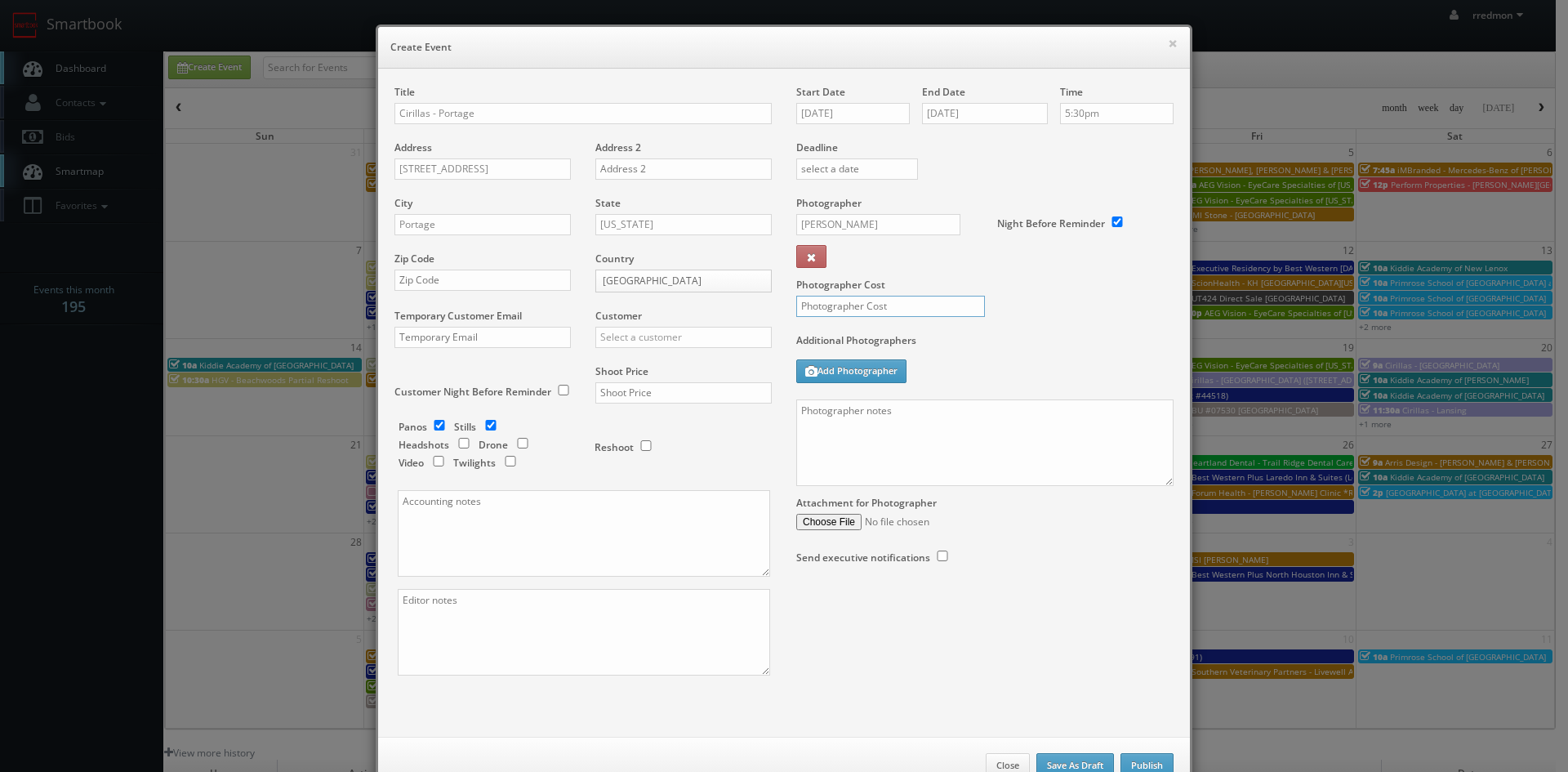
click at [887, 304] on input "text" at bounding box center [890, 307] width 189 height 21
type input "275"
click at [943, 413] on textarea at bounding box center [985, 443] width 377 height 86
click at [494, 279] on input "text" at bounding box center [482, 280] width 176 height 21
paste input "49002"
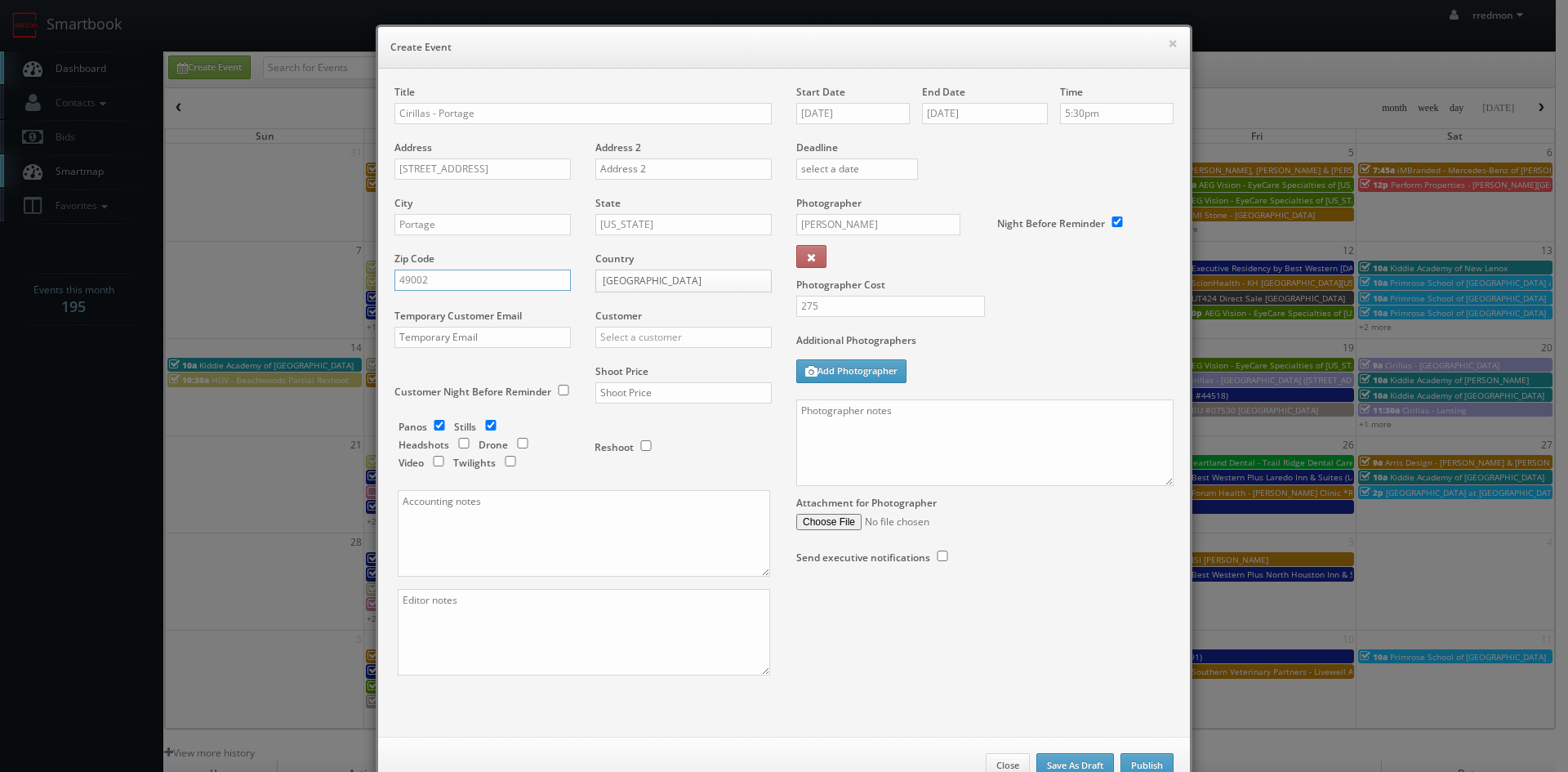
type input "49002"
click at [668, 342] on input "text" at bounding box center [683, 337] width 176 height 21
click at [665, 363] on div "Cirilla's" at bounding box center [683, 364] width 175 height 27
type input "Cirilla's"
click at [436, 420] on input "checkbox" at bounding box center [439, 424] width 25 height 11
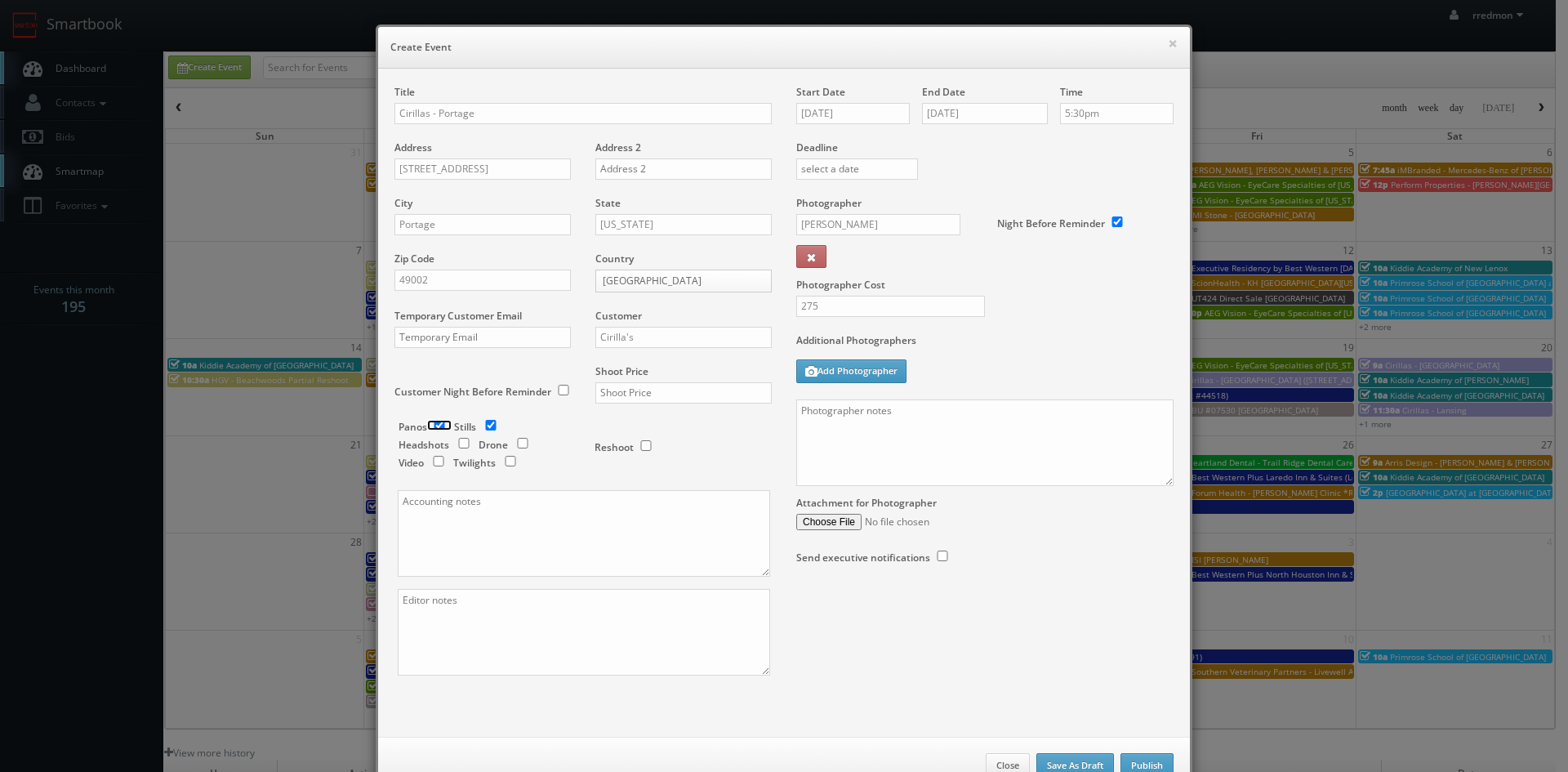
checkbox input "false"
click at [642, 395] on input "text" at bounding box center [683, 393] width 176 height 21
click at [691, 392] on input "text" at bounding box center [683, 393] width 176 height 21
type input "650"
drag, startPoint x: 907, startPoint y: 424, endPoint x: 897, endPoint y: 398, distance: 27.9
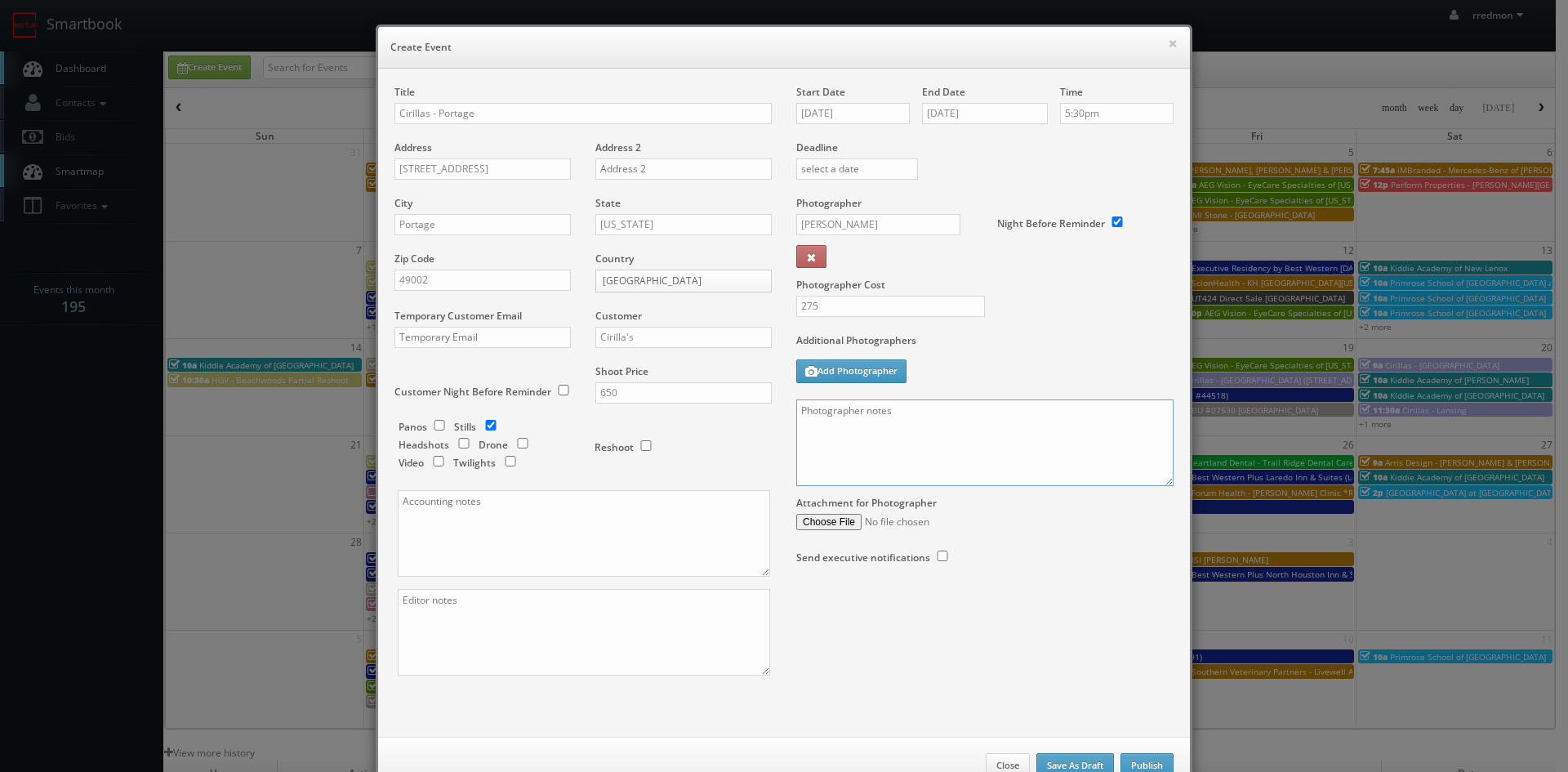
click at [907, 425] on textarea at bounding box center [985, 443] width 377 height 86
paste textarea "We need to deliver 15 edited photos, where at least 3 of them are exteriors and…"
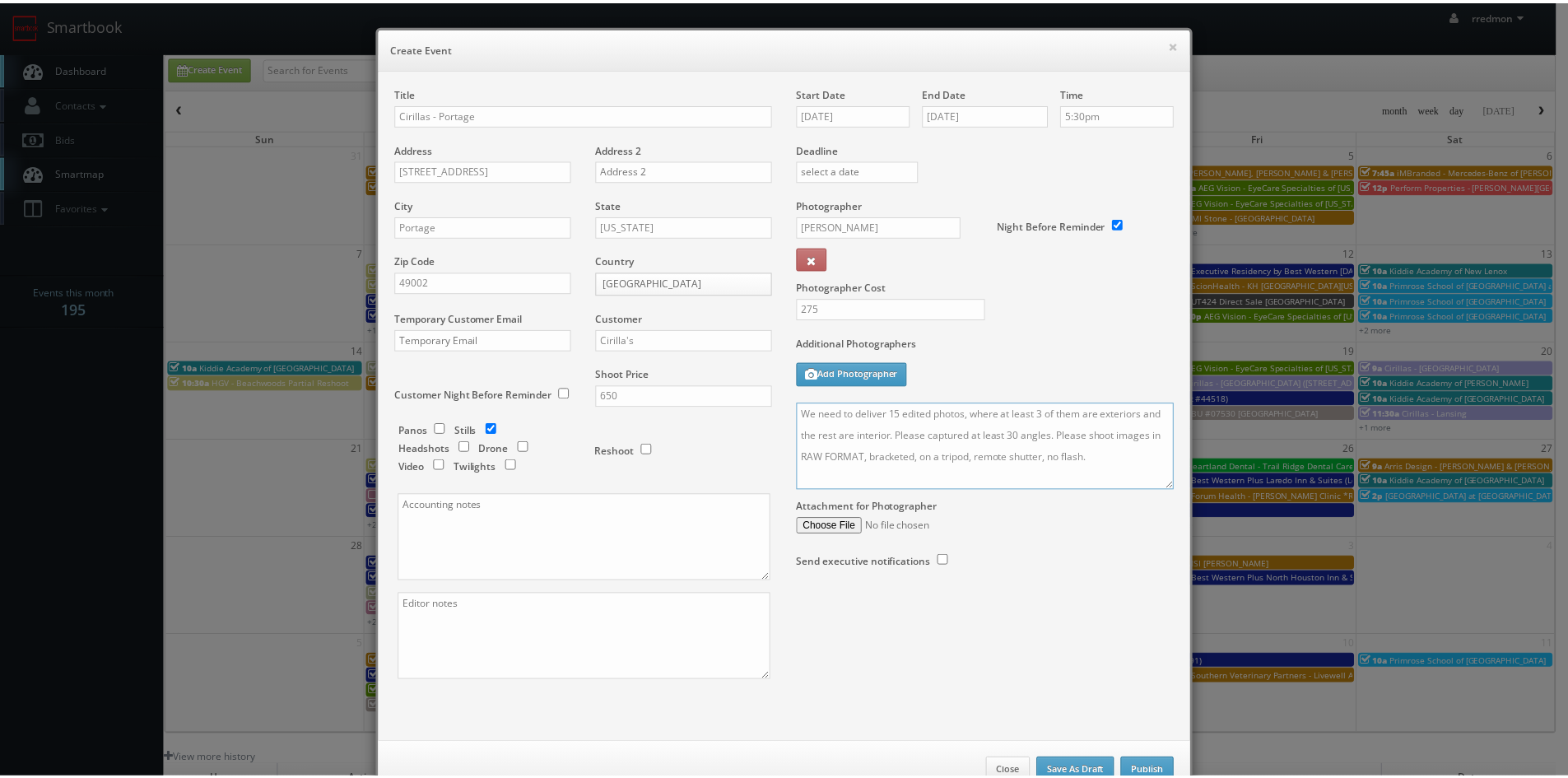
scroll to position [49, 0]
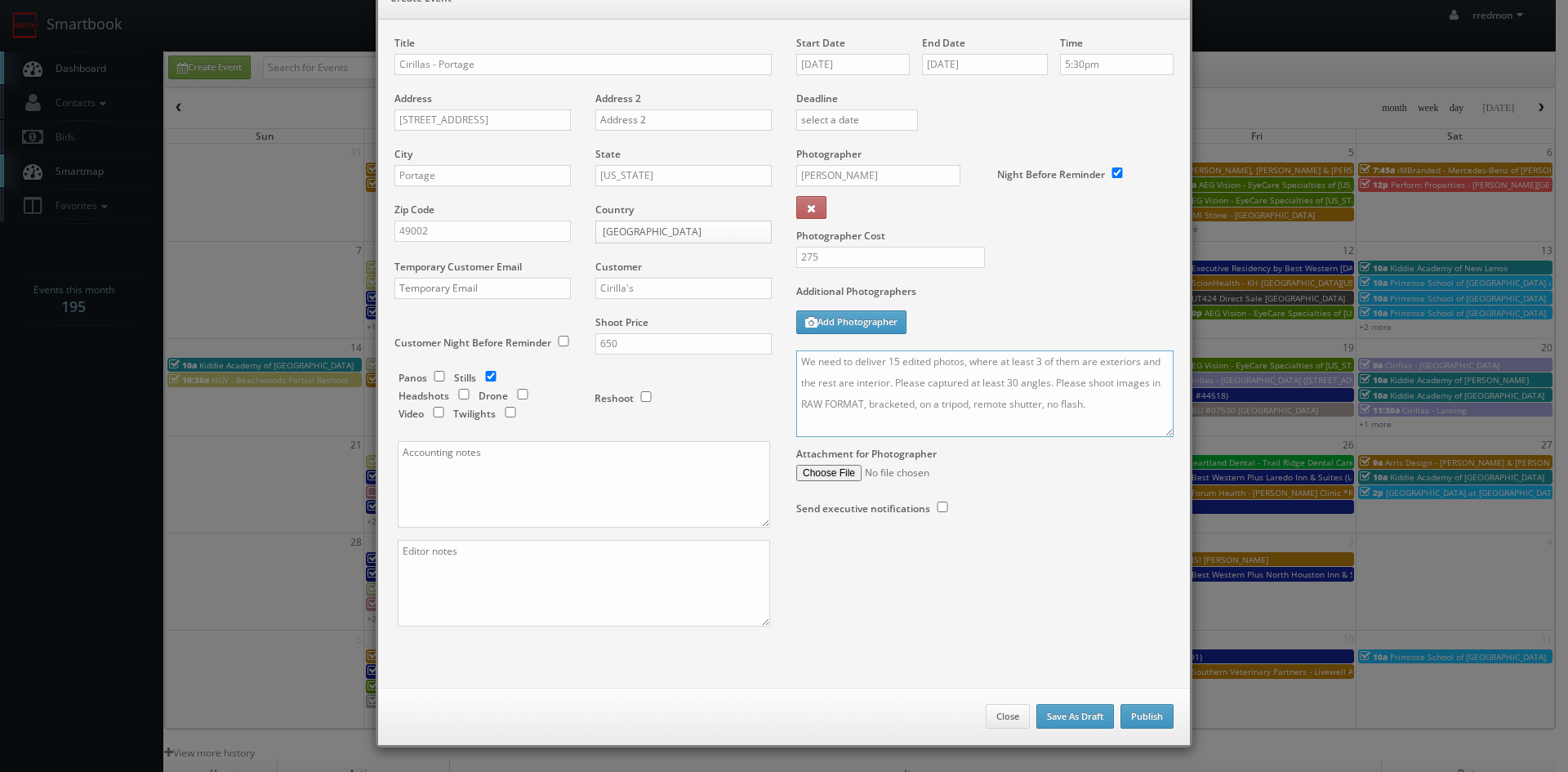
type textarea "We need to deliver 15 edited photos, where at least 3 of them are exteriors and…"
drag, startPoint x: 1156, startPoint y: 716, endPoint x: 1126, endPoint y: 711, distance: 30.4
click at [1156, 716] on button "Publish" at bounding box center [1146, 716] width 53 height 25
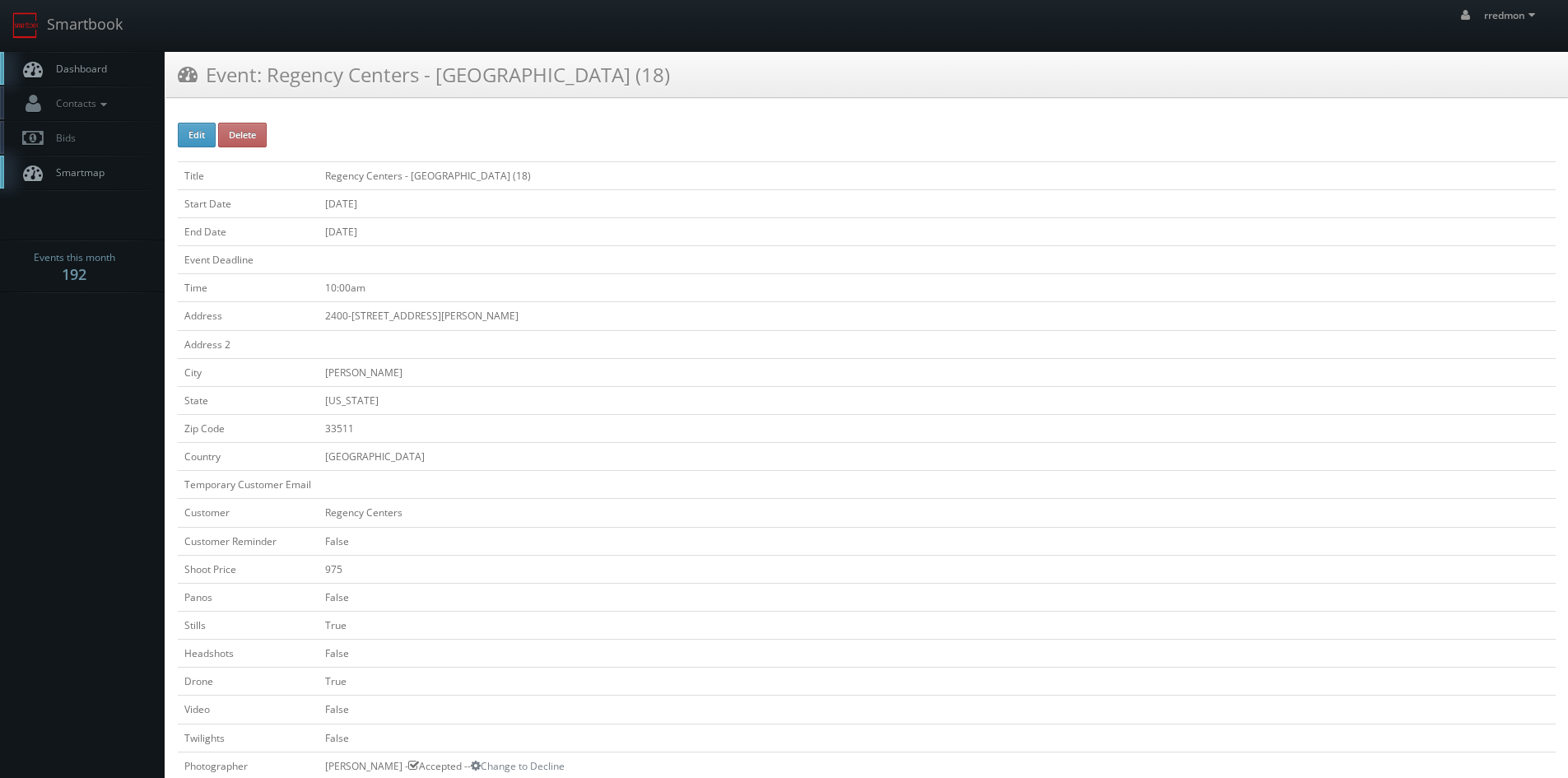
click at [86, 62] on span "Dashboard" at bounding box center [76, 69] width 59 height 14
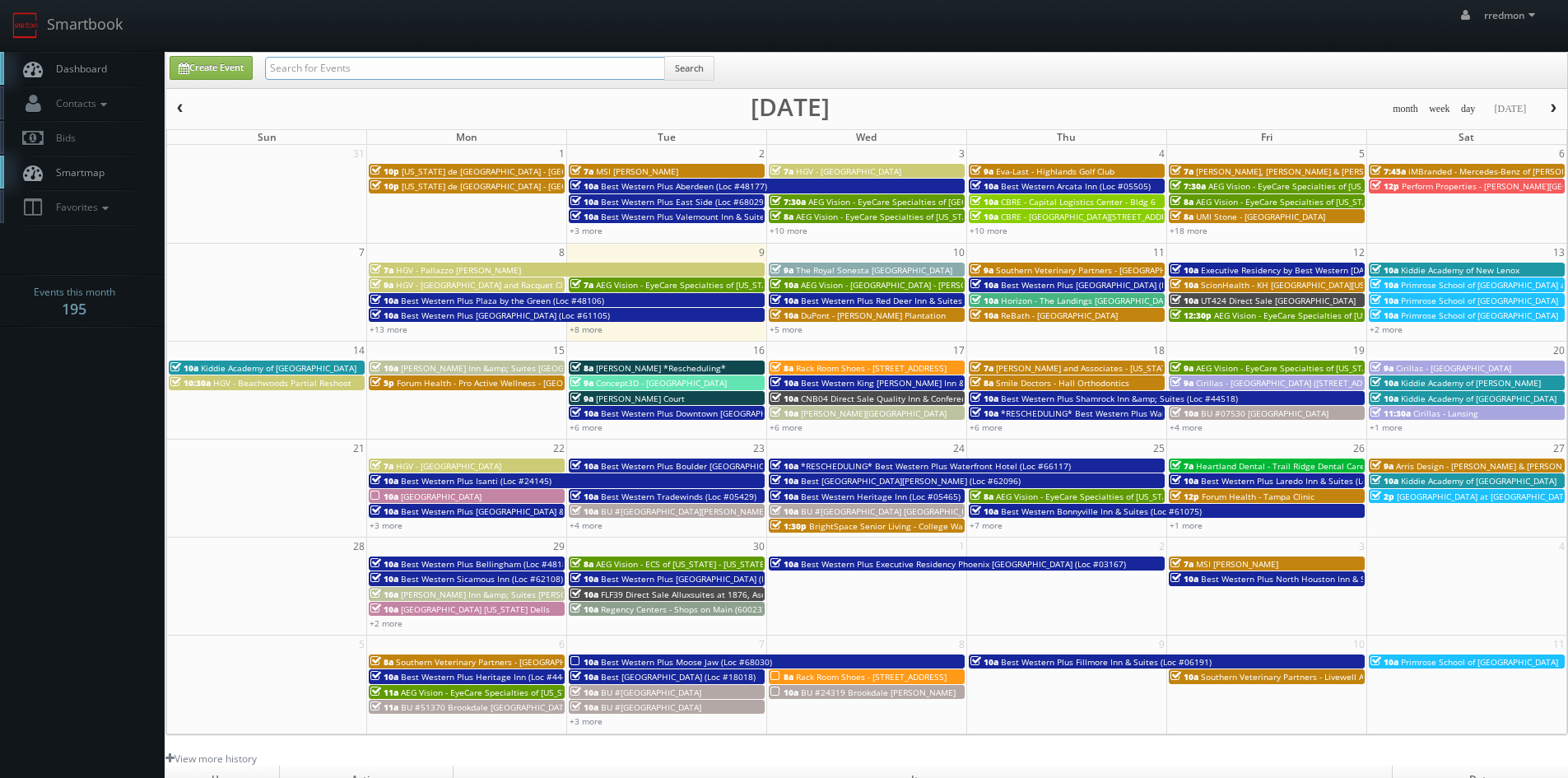
click at [303, 79] on input "text" at bounding box center [465, 69] width 400 height 23
type input "cirillas"
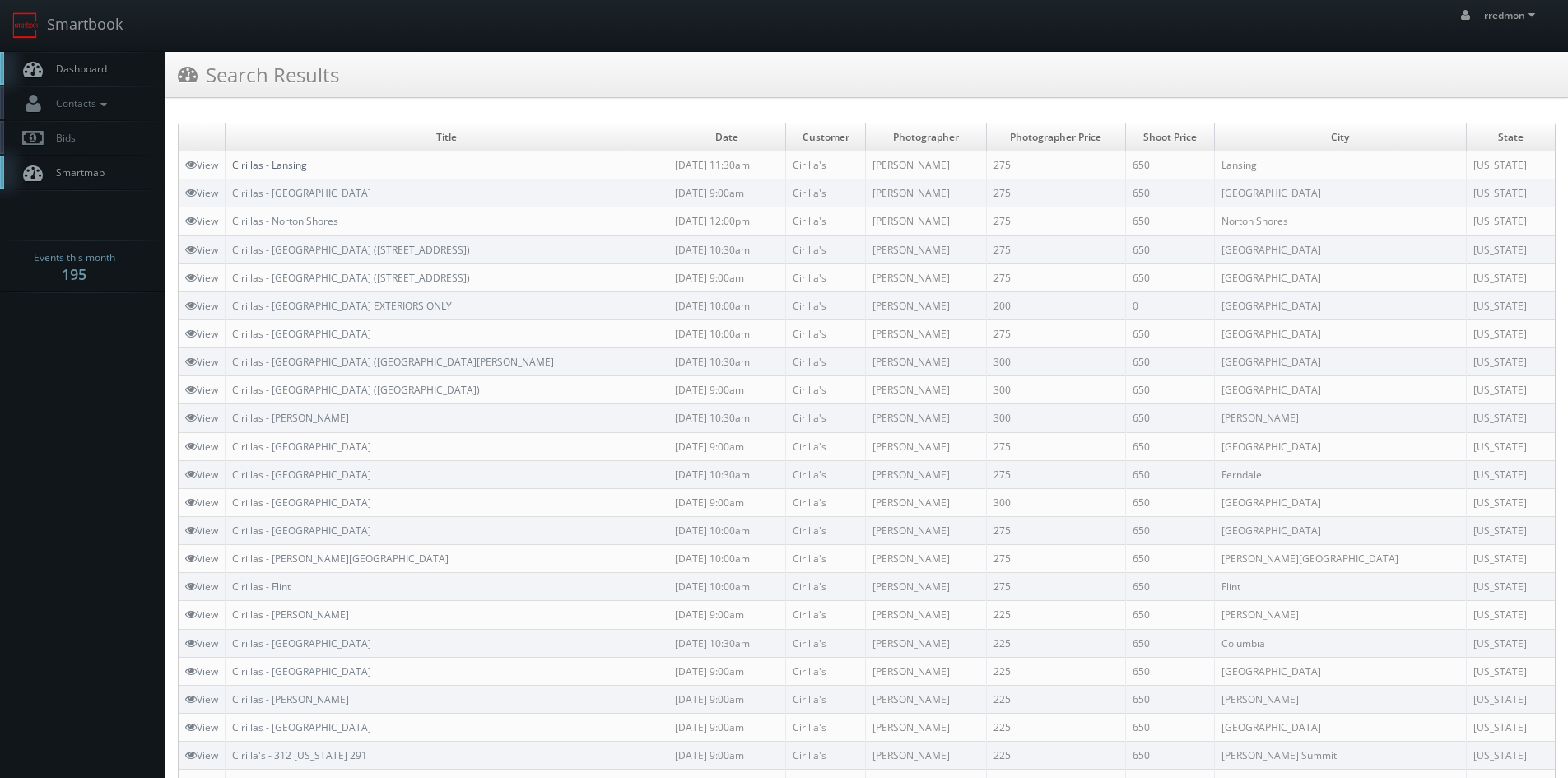
click at [305, 166] on link "Cirillas - Lansing" at bounding box center [270, 165] width 75 height 14
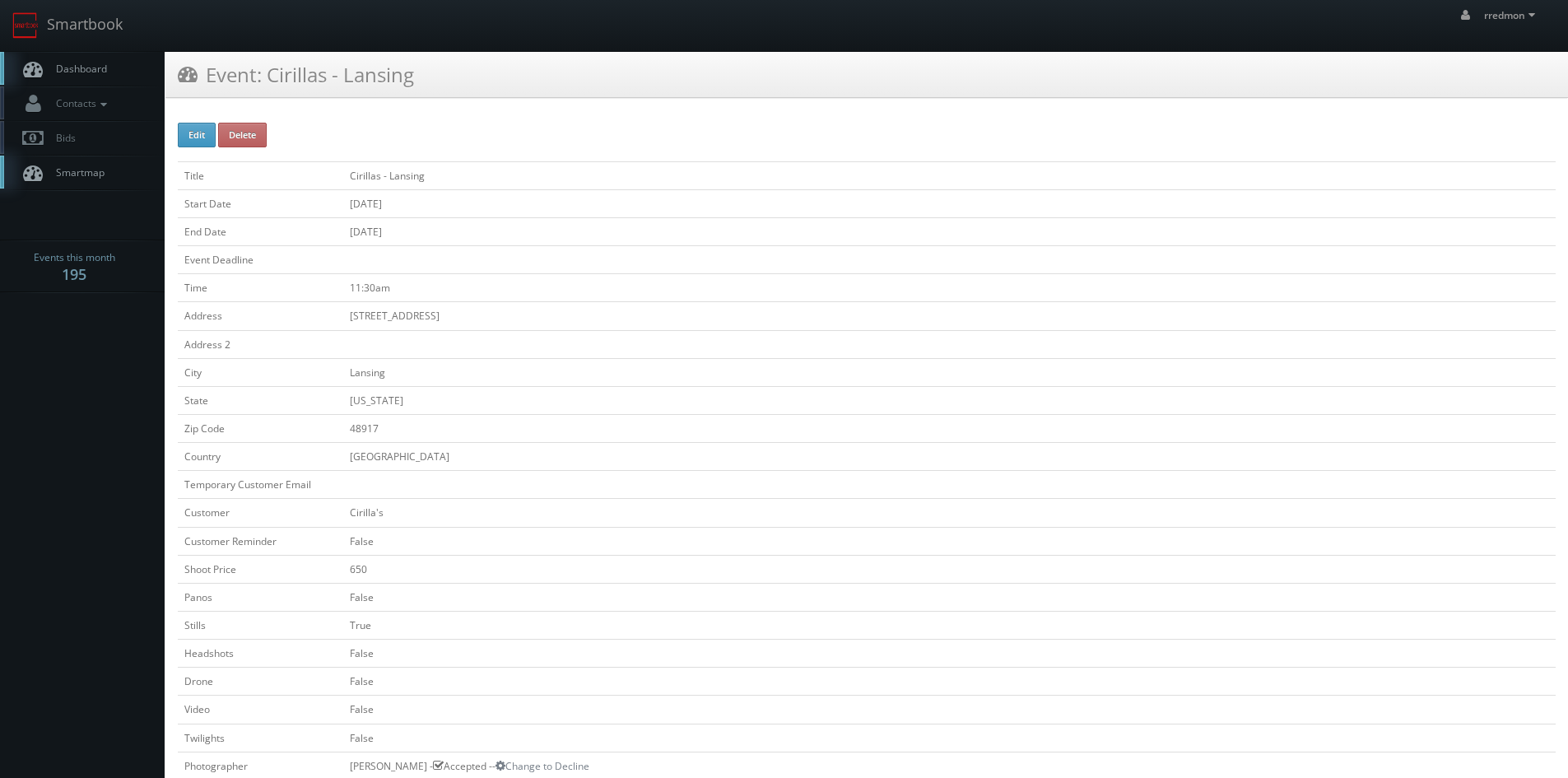
scroll to position [494, 0]
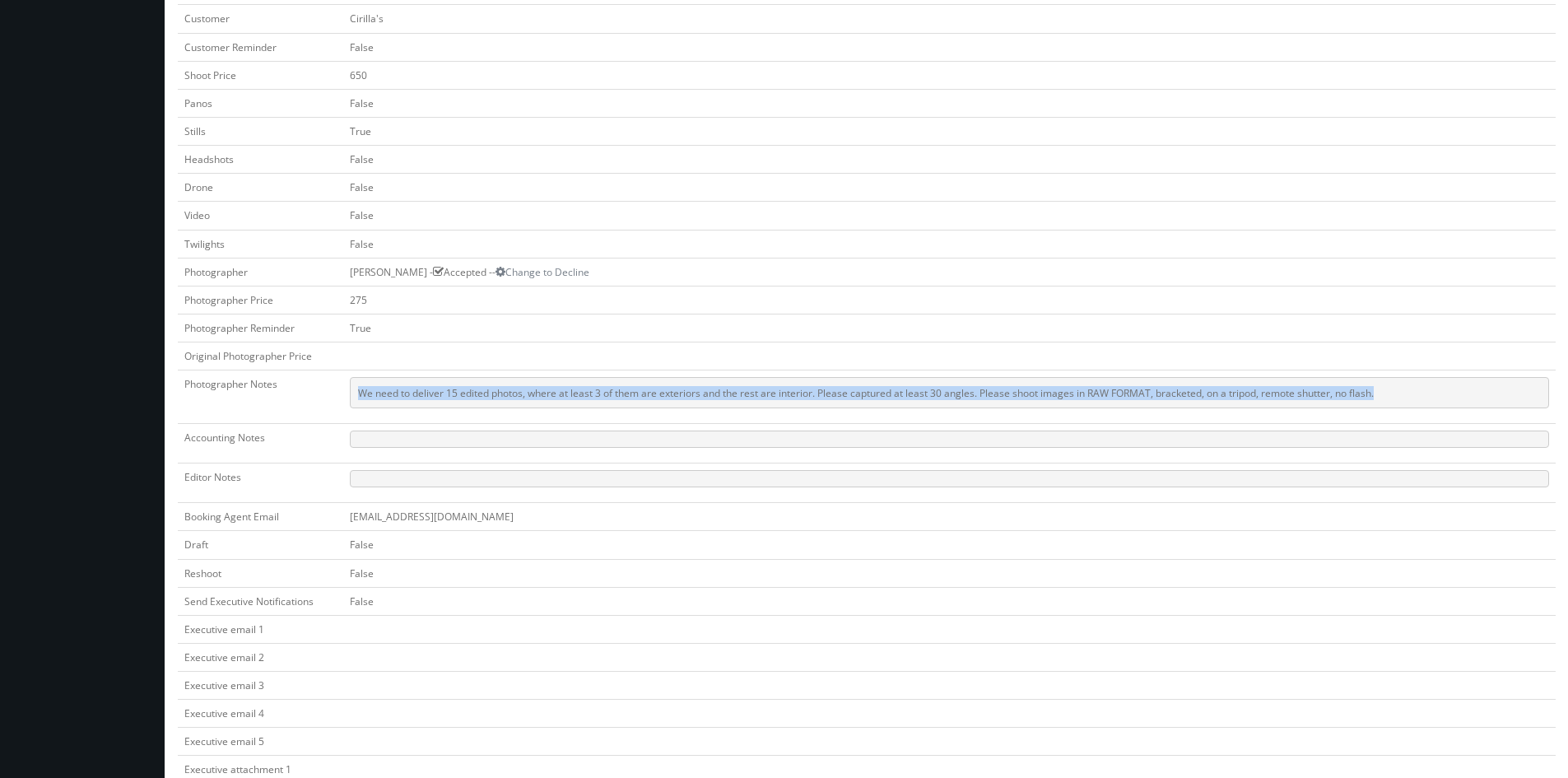
drag, startPoint x: 361, startPoint y: 393, endPoint x: 1412, endPoint y: 403, distance: 1051.0
click at [1412, 403] on pre "We need to deliver 15 edited photos, where at least 3 of them are exteriors and…" at bounding box center [949, 393] width 1199 height 31
copy pre "We need to deliver 15 edited photos, where at least 3 of them are exteriors and…"
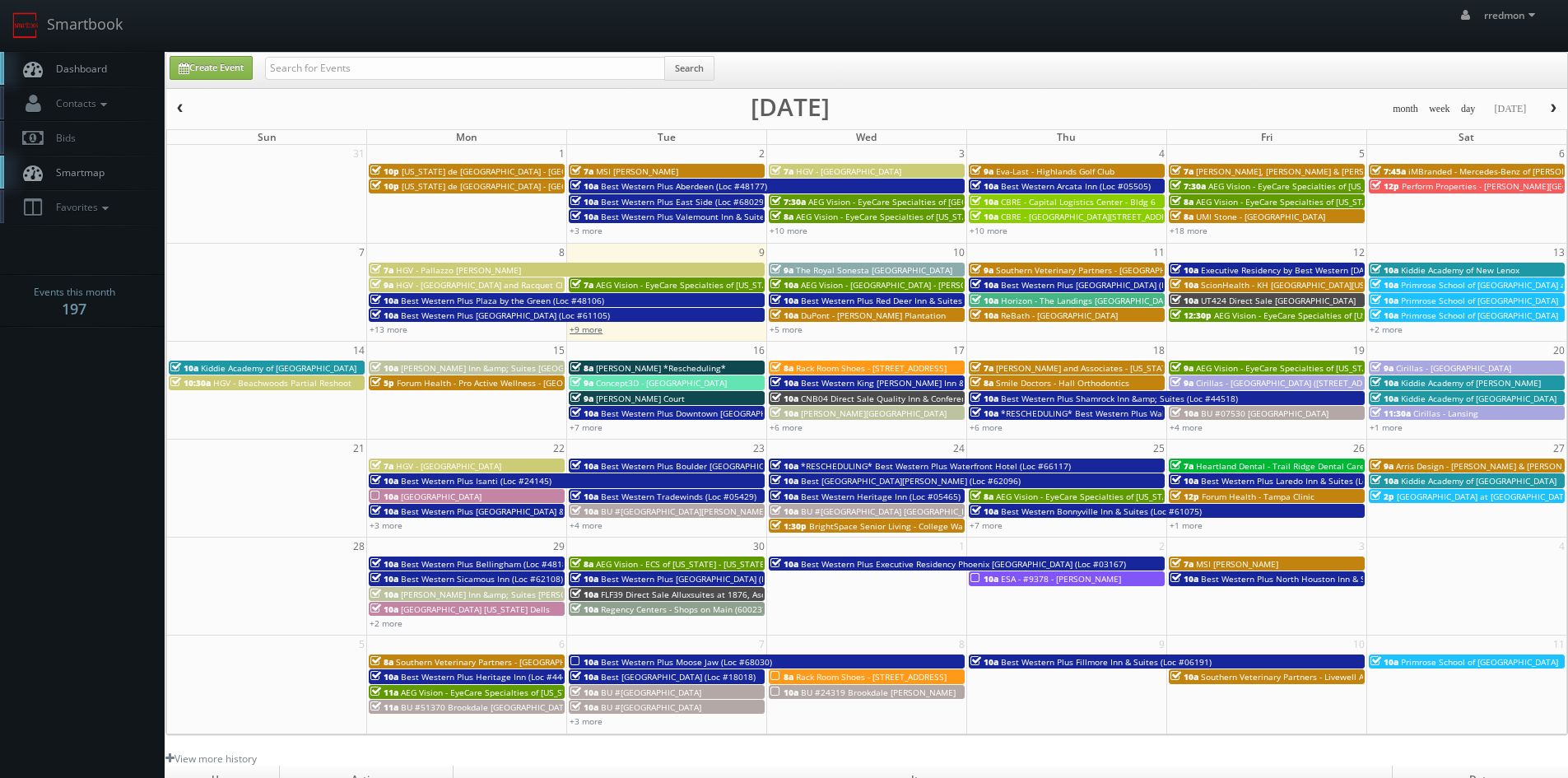
click at [586, 326] on link "+9 more" at bounding box center [586, 329] width 33 height 12
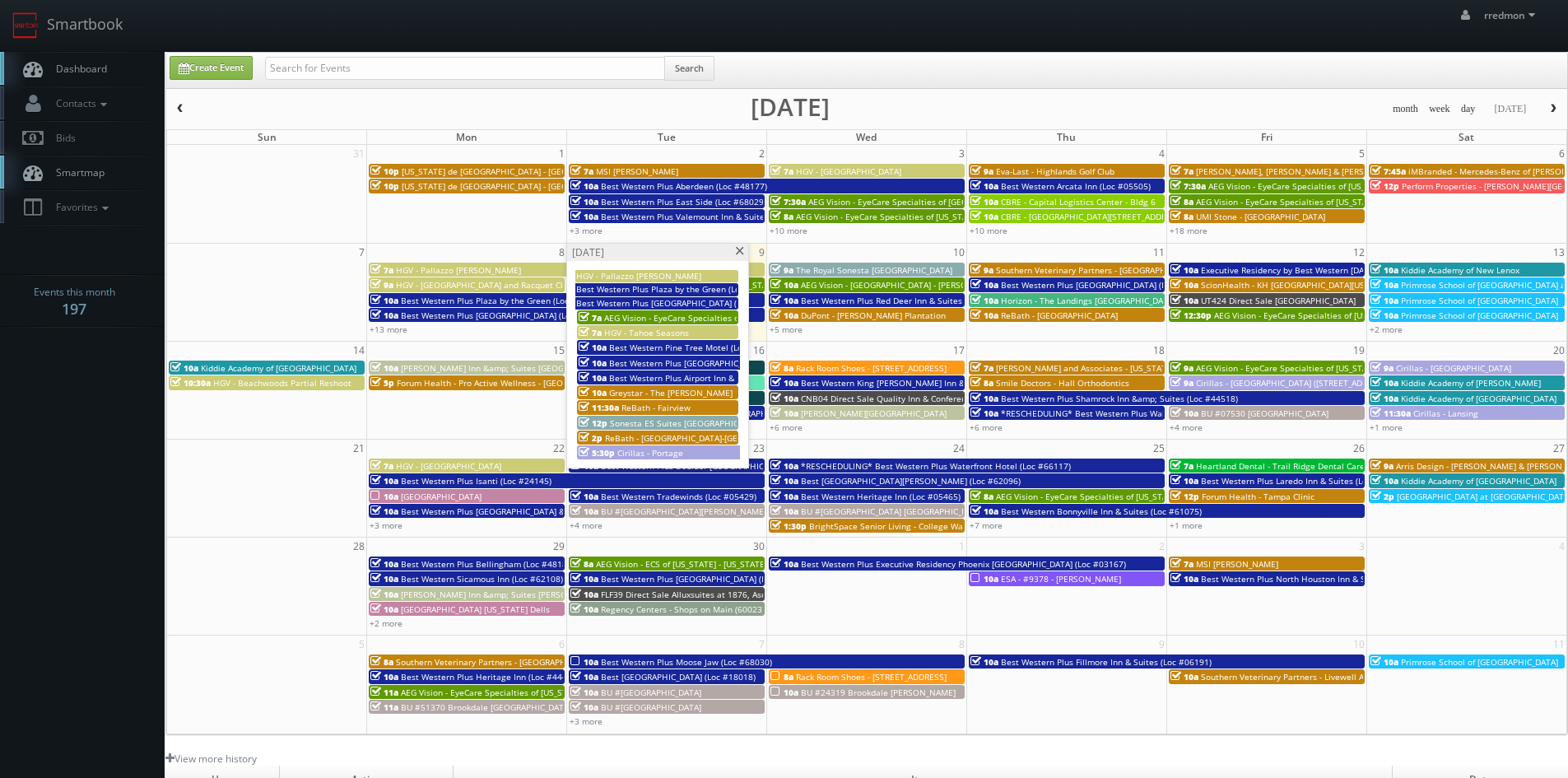
click at [737, 252] on span at bounding box center [739, 251] width 11 height 9
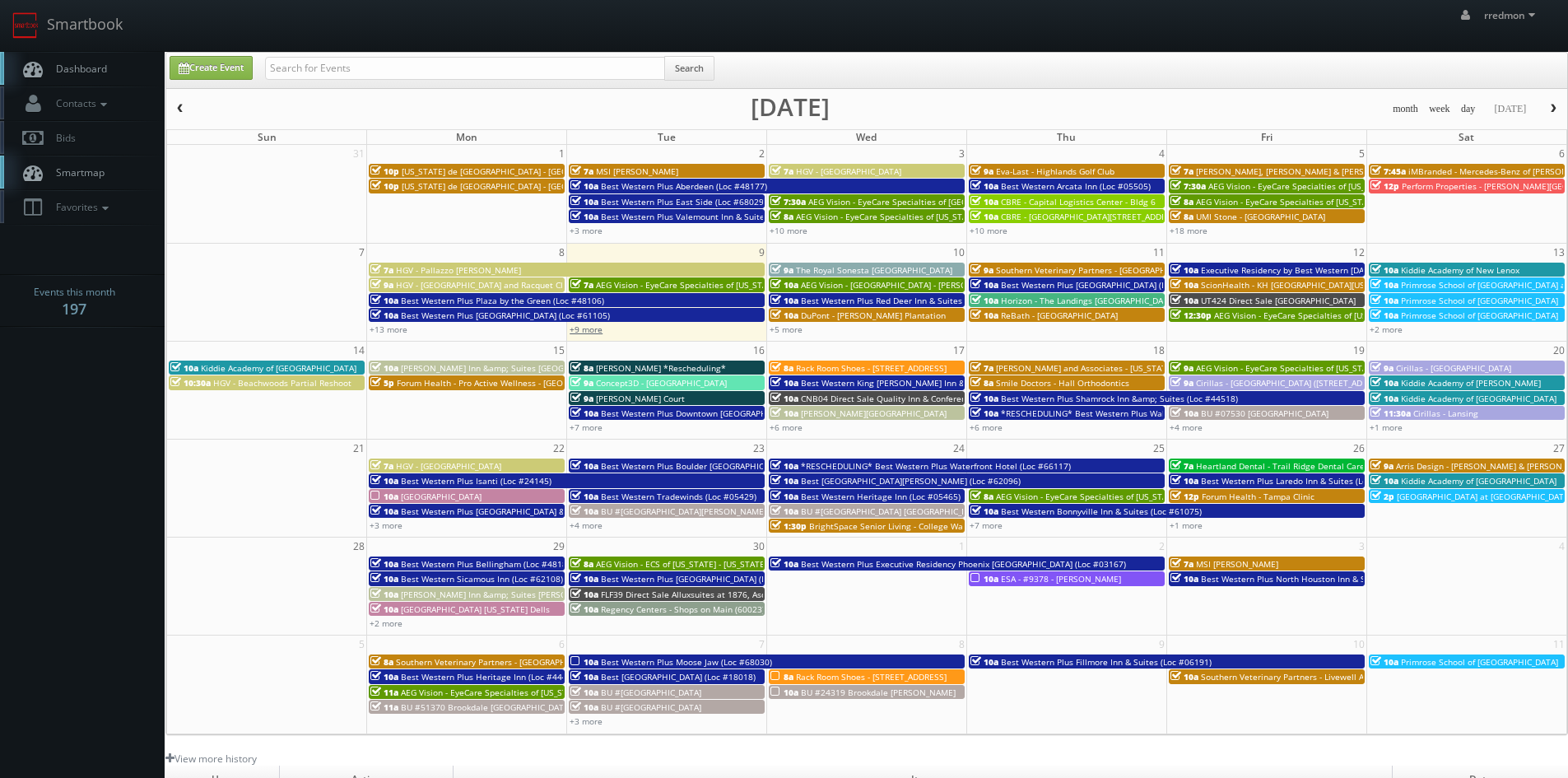
click at [591, 333] on link "+9 more" at bounding box center [586, 329] width 33 height 12
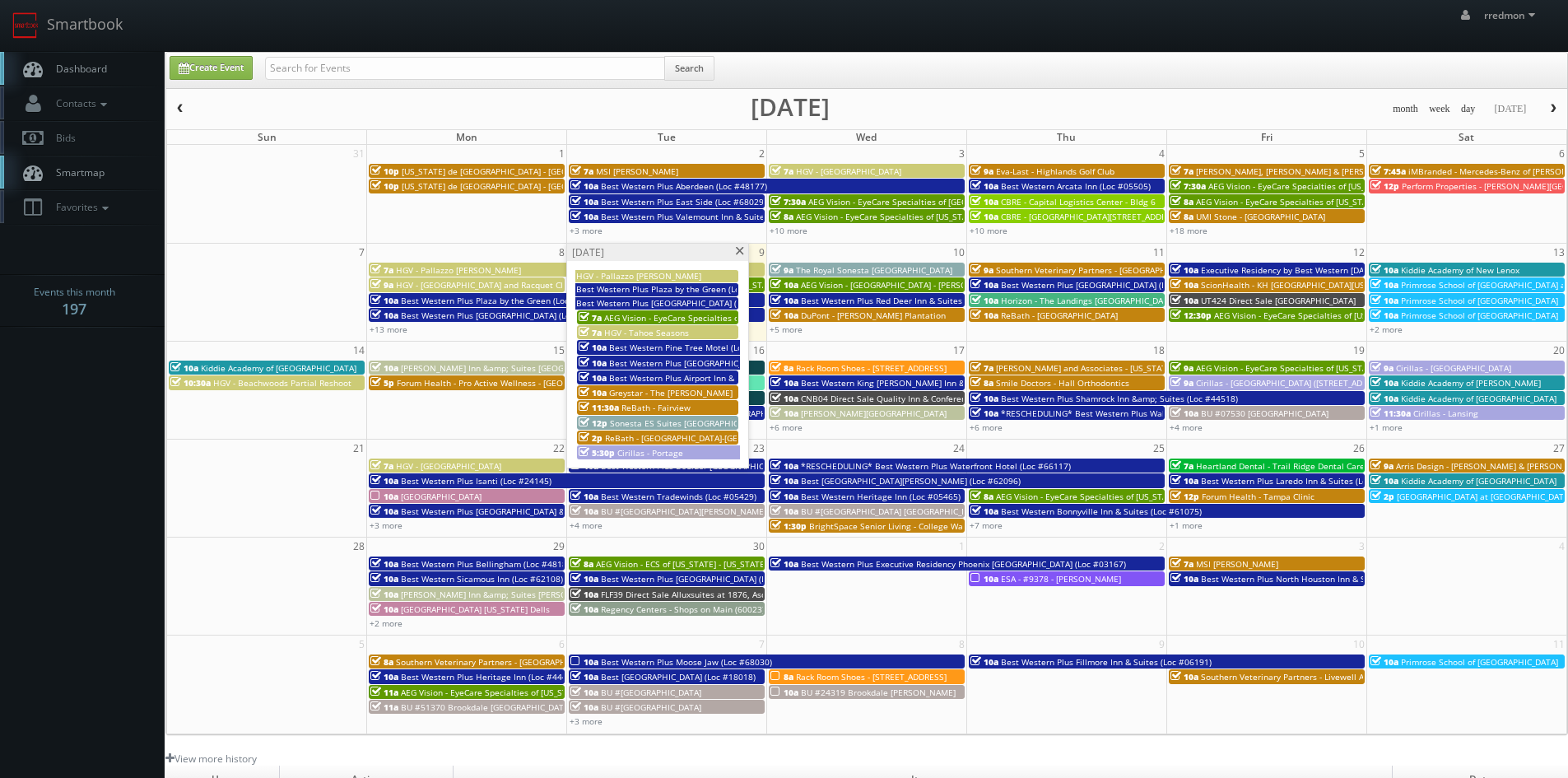
click at [738, 248] on span at bounding box center [739, 251] width 11 height 9
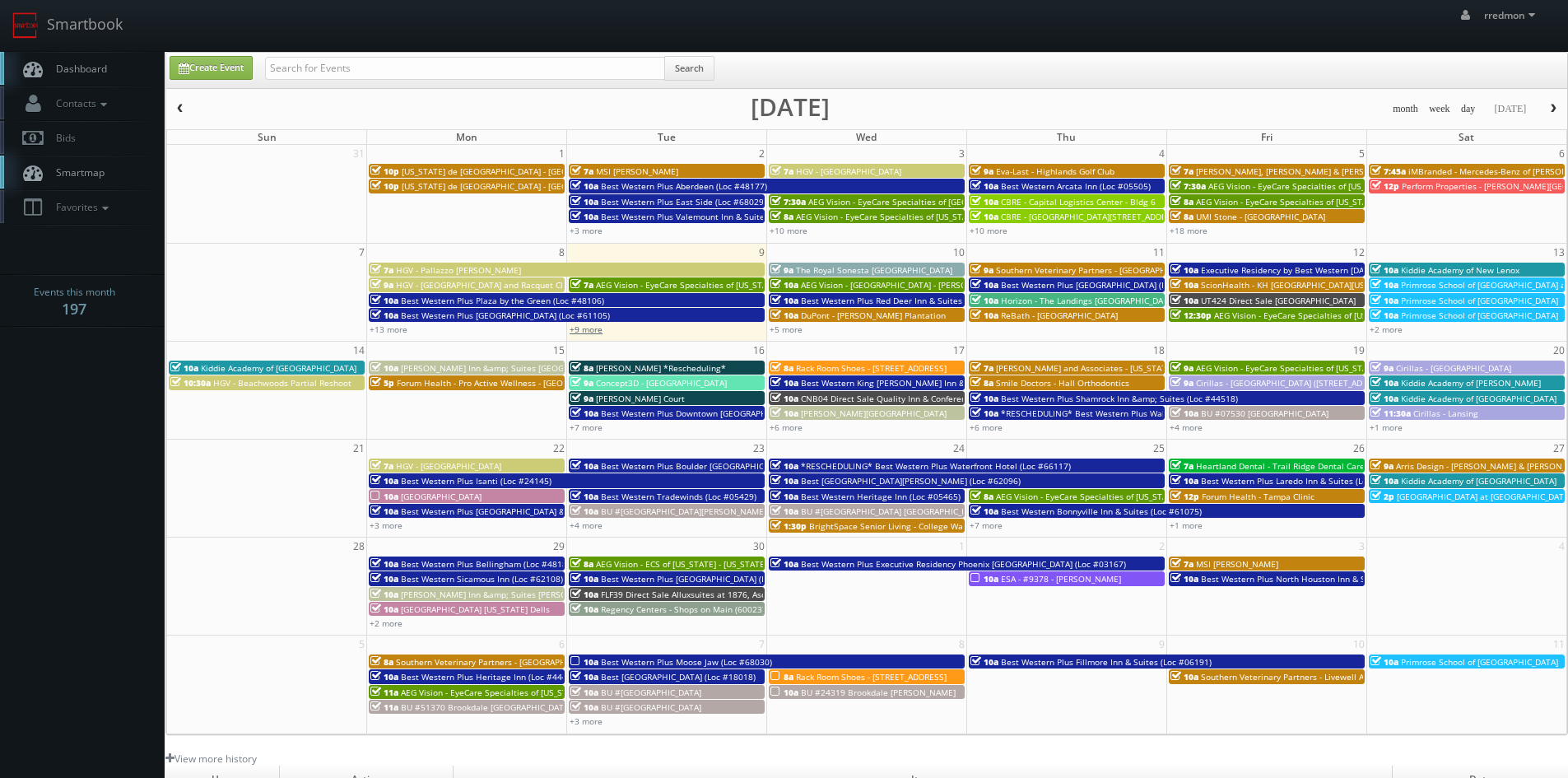
click at [596, 332] on link "+9 more" at bounding box center [586, 329] width 33 height 12
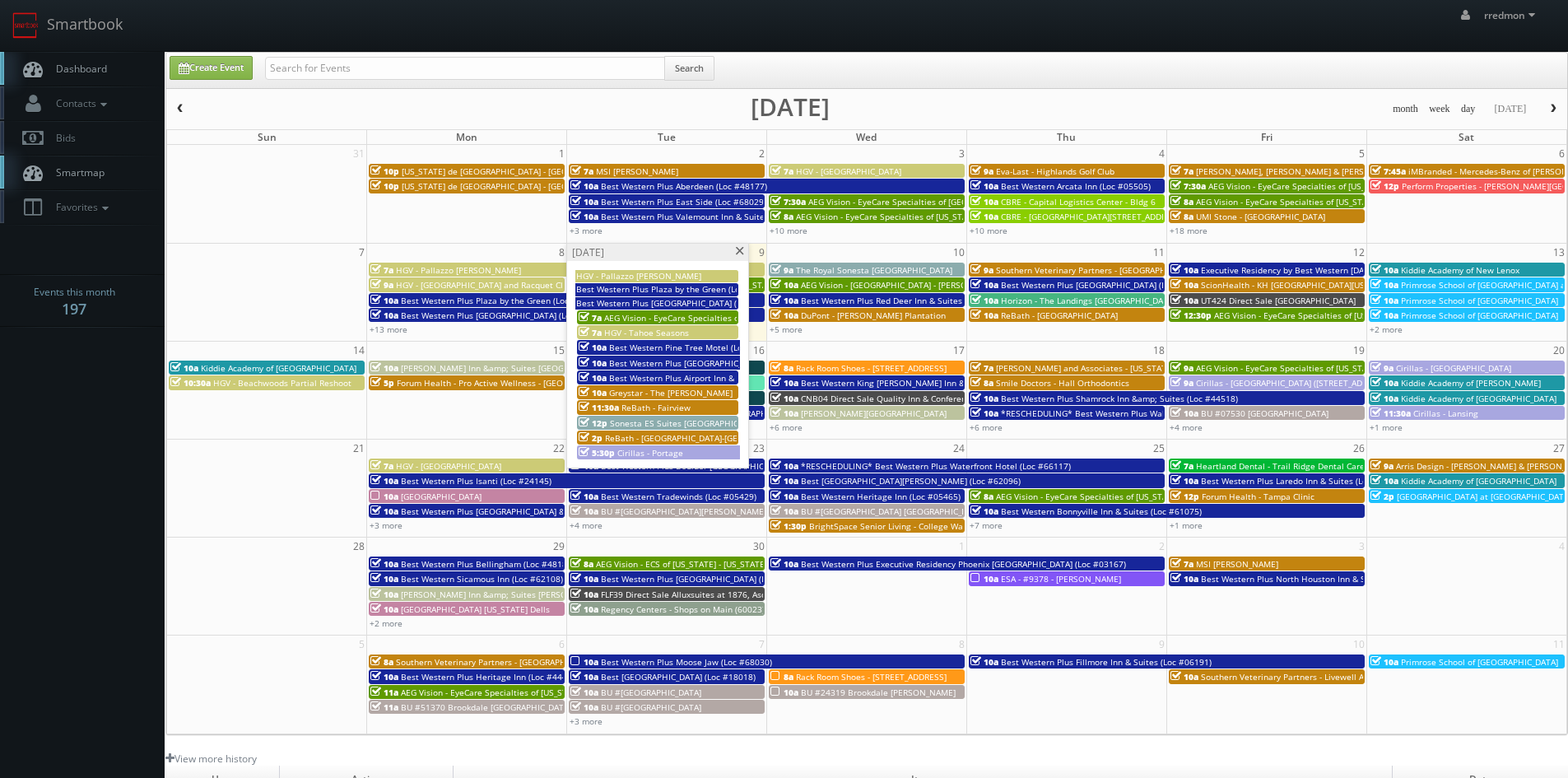
click at [735, 252] on span at bounding box center [739, 251] width 11 height 9
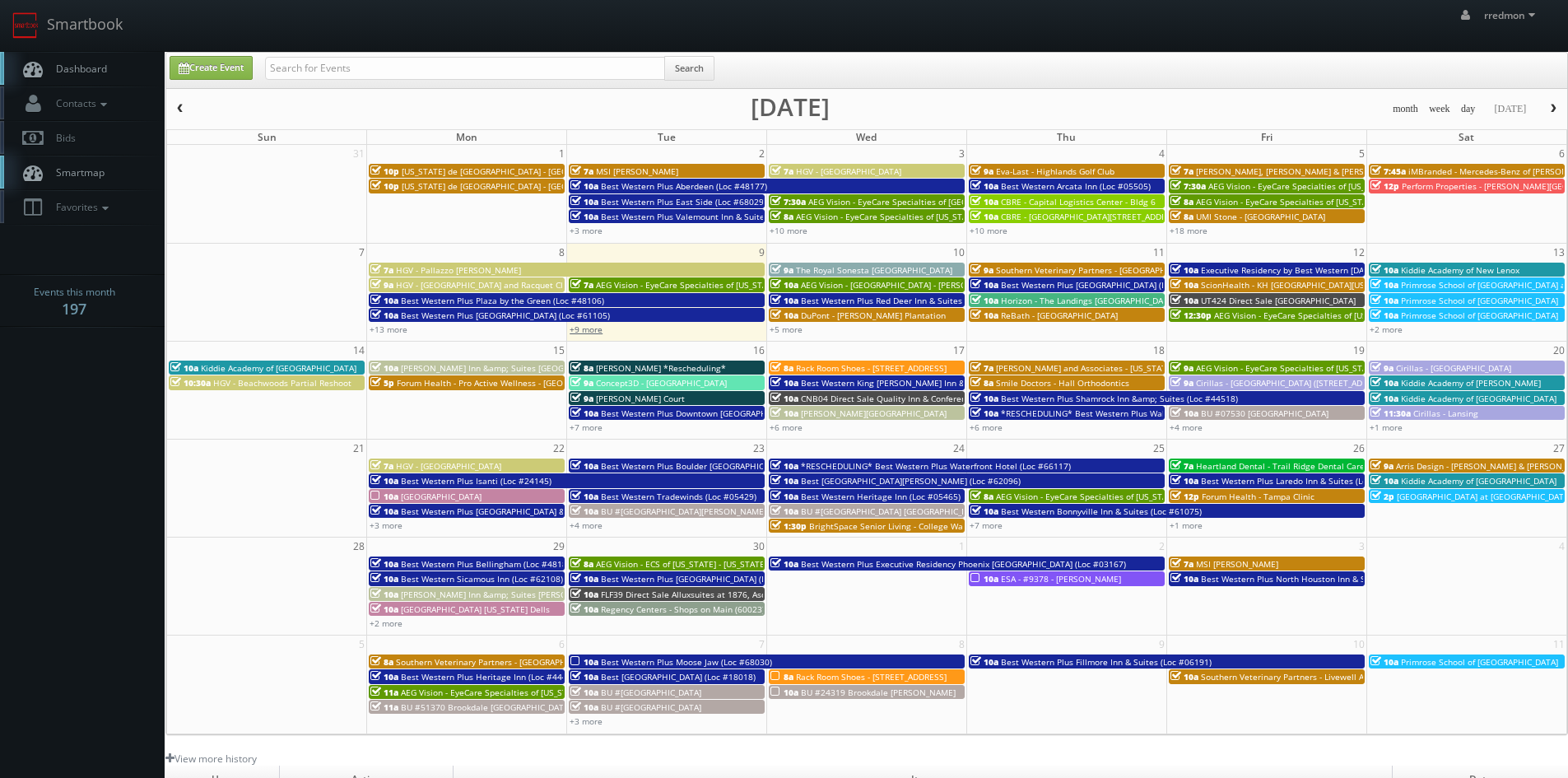
click at [587, 328] on link "+9 more" at bounding box center [586, 329] width 33 height 12
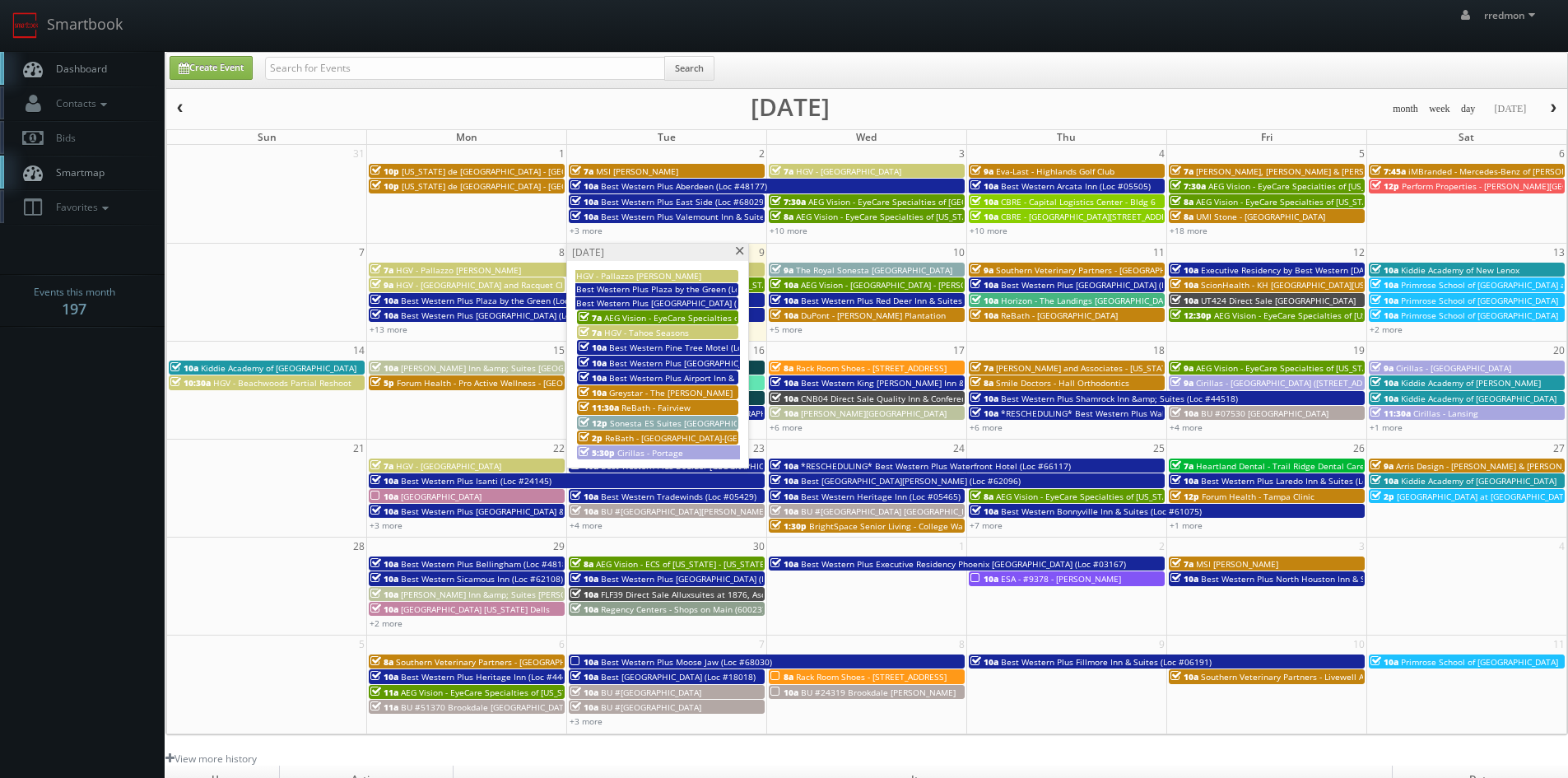
click at [736, 251] on span at bounding box center [739, 251] width 11 height 9
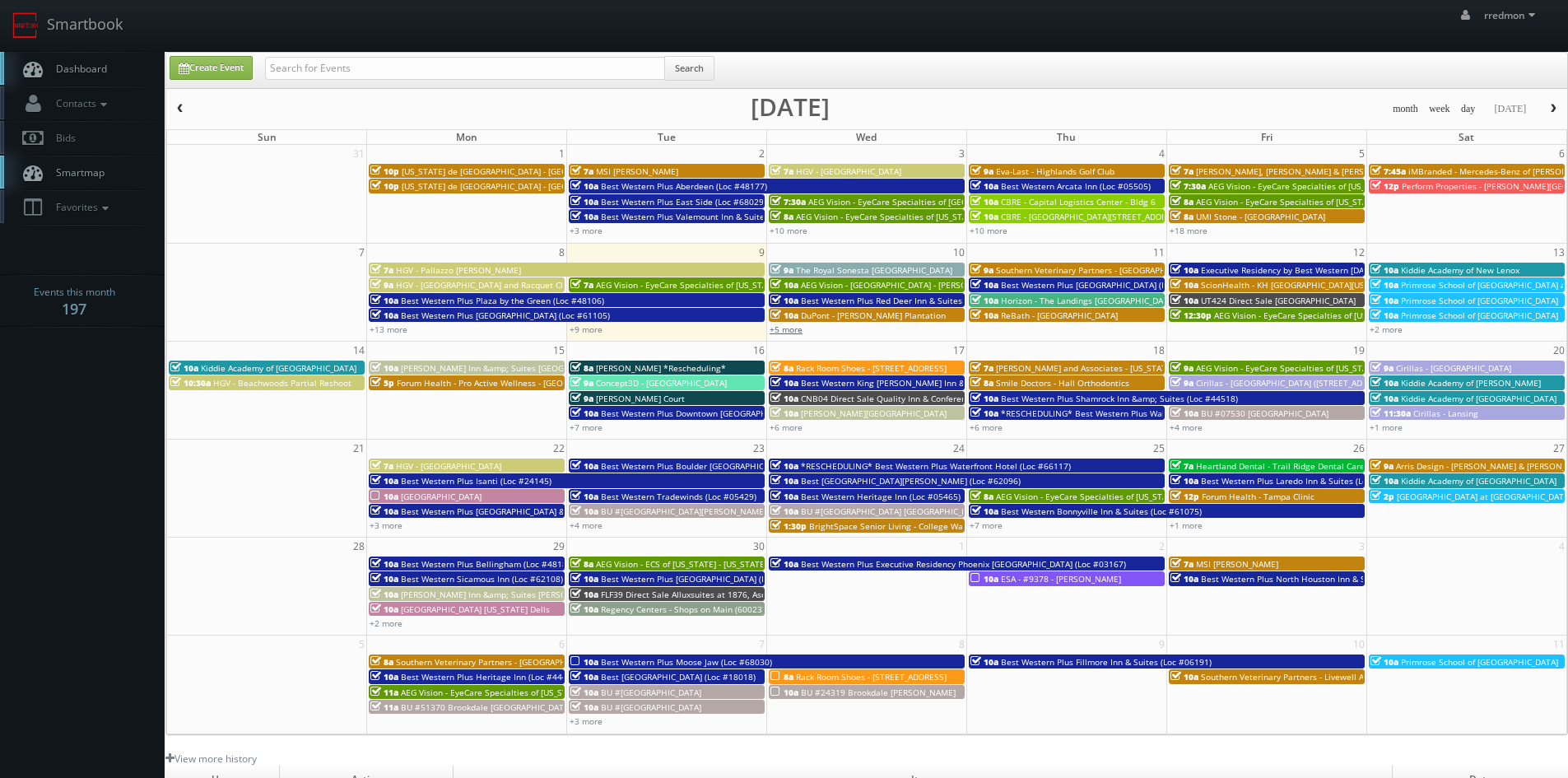
click at [786, 329] on link "+5 more" at bounding box center [785, 329] width 33 height 12
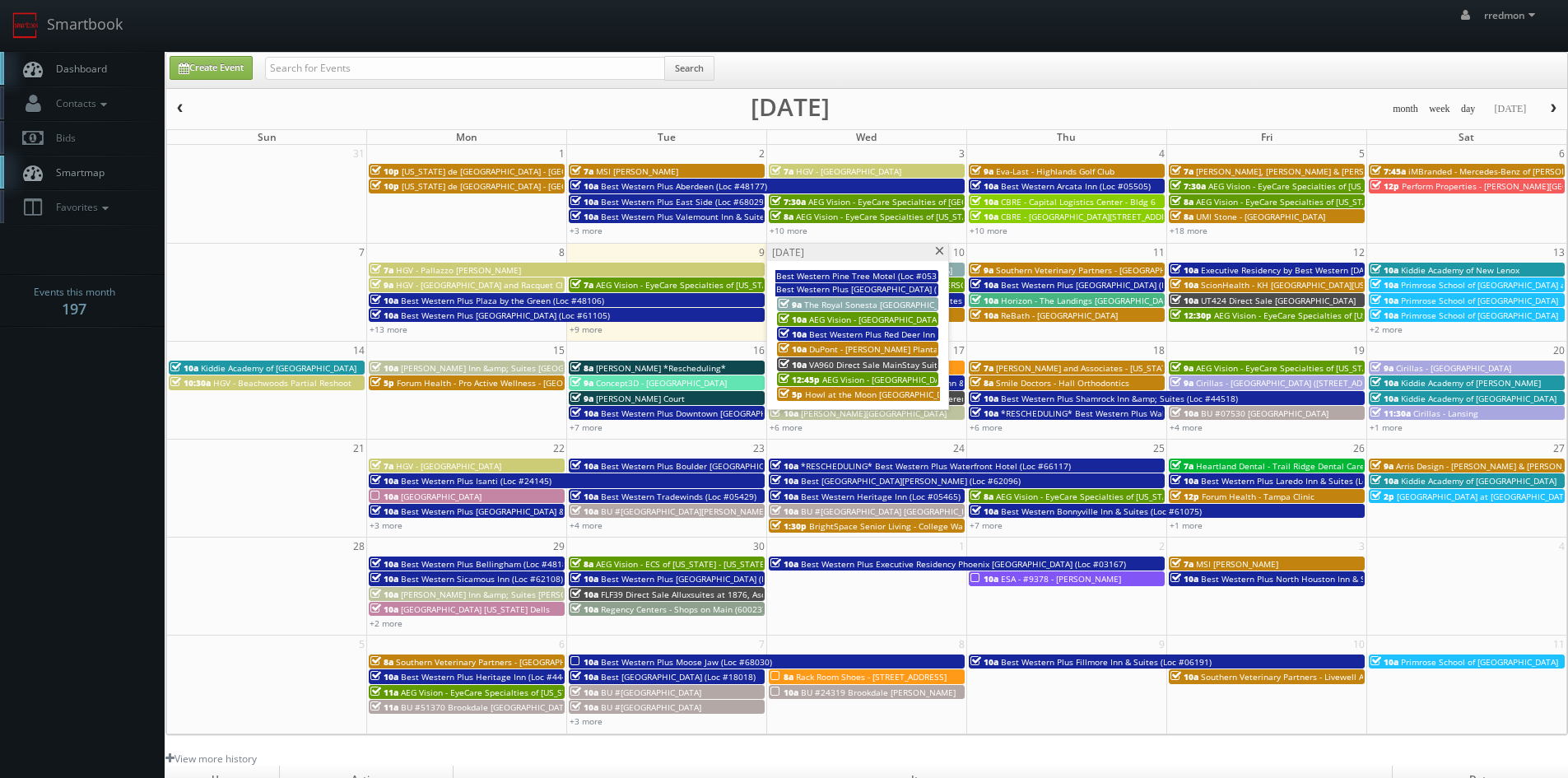
click at [915, 347] on span "DuPont - [PERSON_NAME] Plantation" at bounding box center [881, 349] width 145 height 12
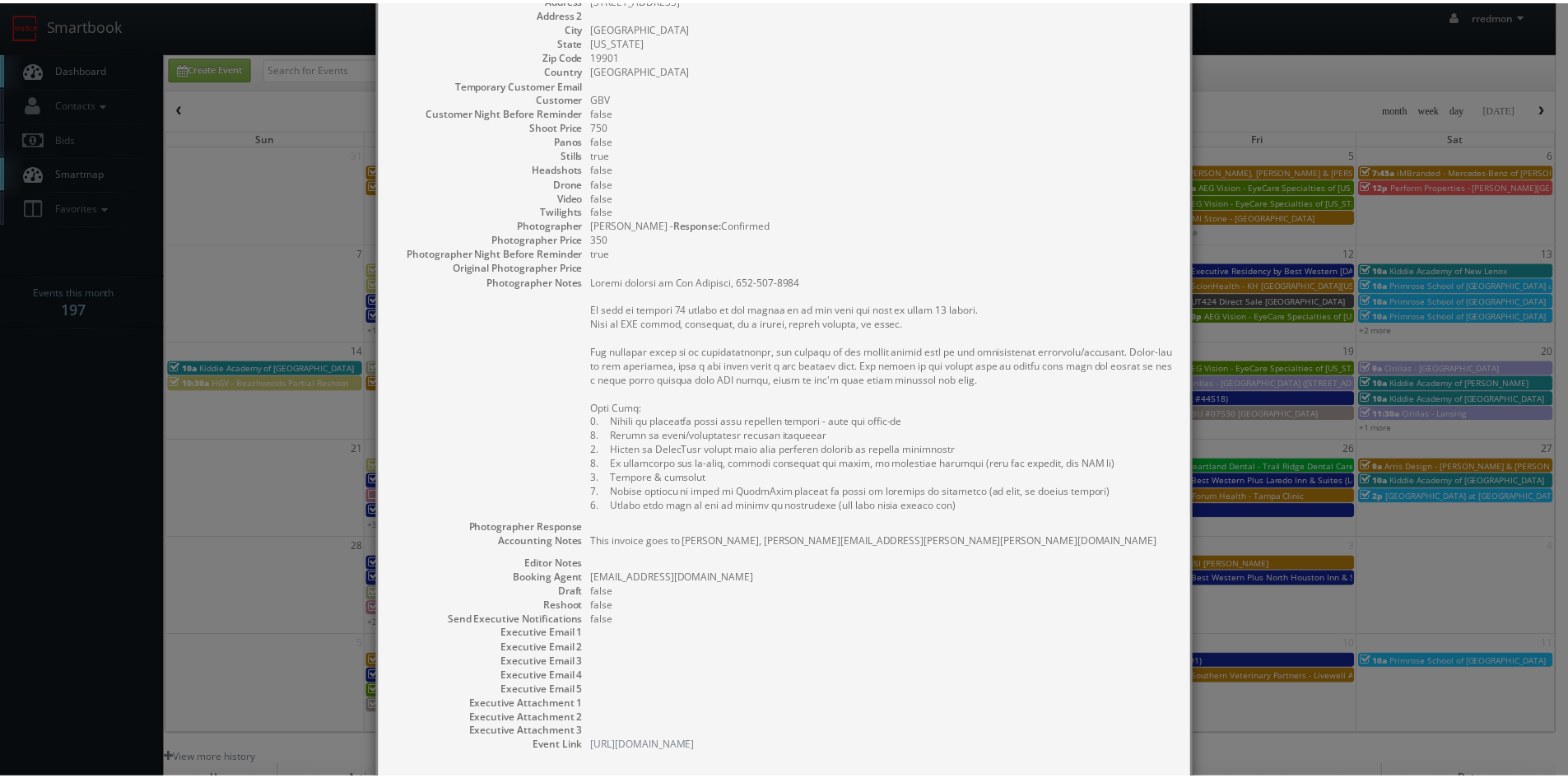
scroll to position [258, 0]
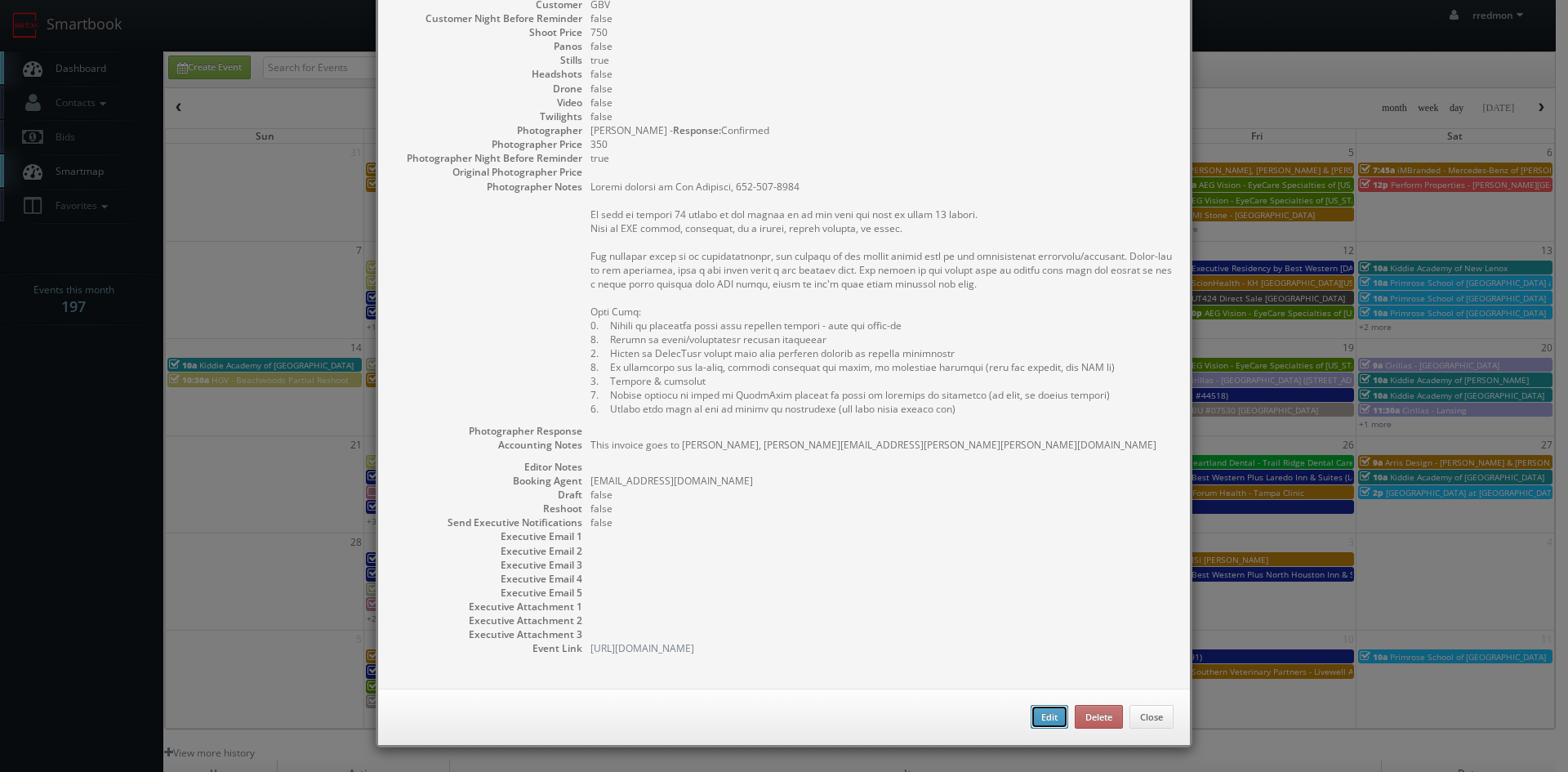
click at [1030, 719] on button "Edit" at bounding box center [1048, 717] width 37 height 25
type input "DuPont - [PERSON_NAME] Plantation"
type input "[STREET_ADDRESS]"
type input "[GEOGRAPHIC_DATA]"
type input "19901"
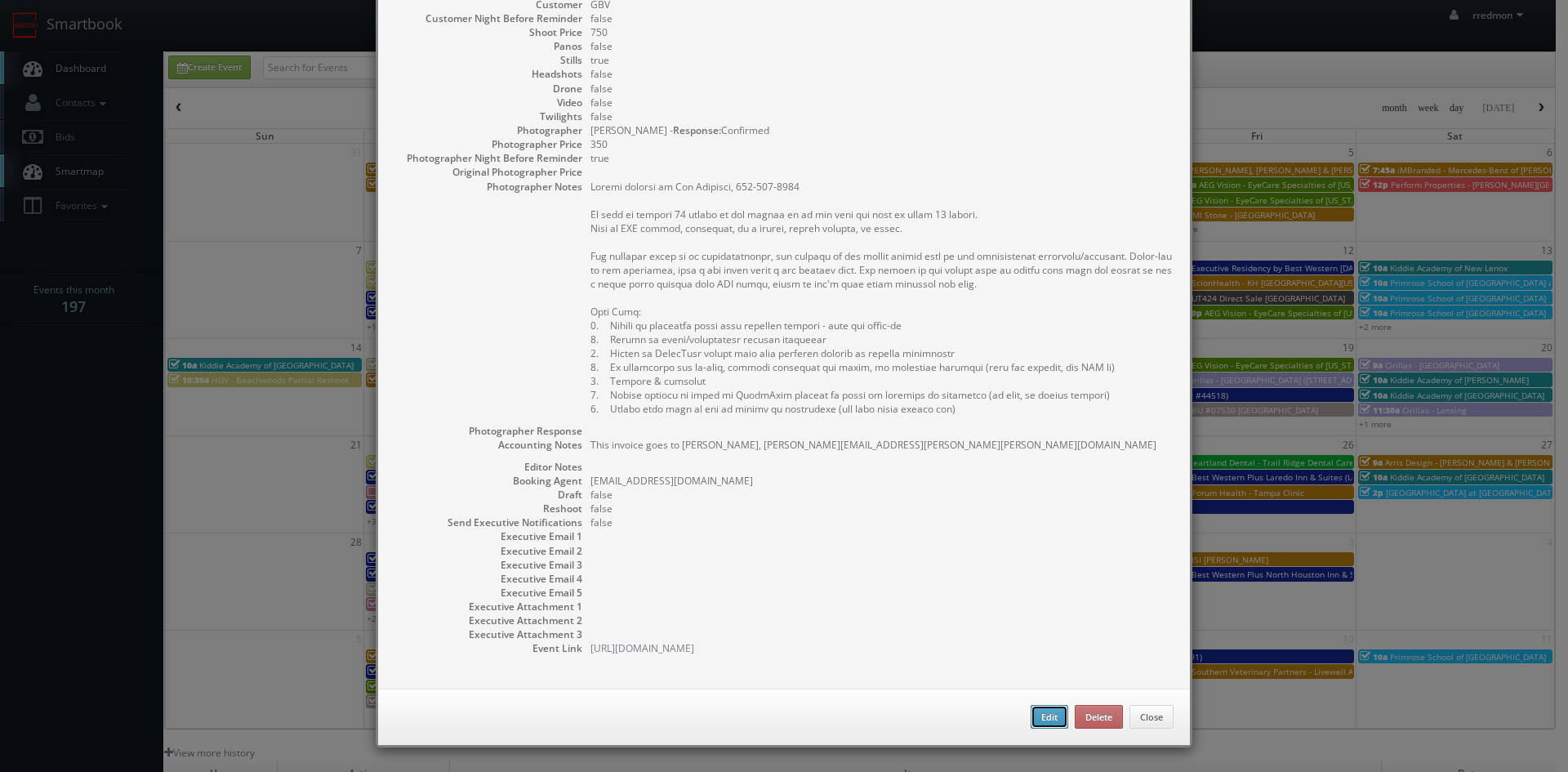
type input "750"
checkbox input "true"
type textarea "This invoice goes to [PERSON_NAME], [PERSON_NAME][EMAIL_ADDRESS][PERSON_NAME][P…"
type input "[DATE]"
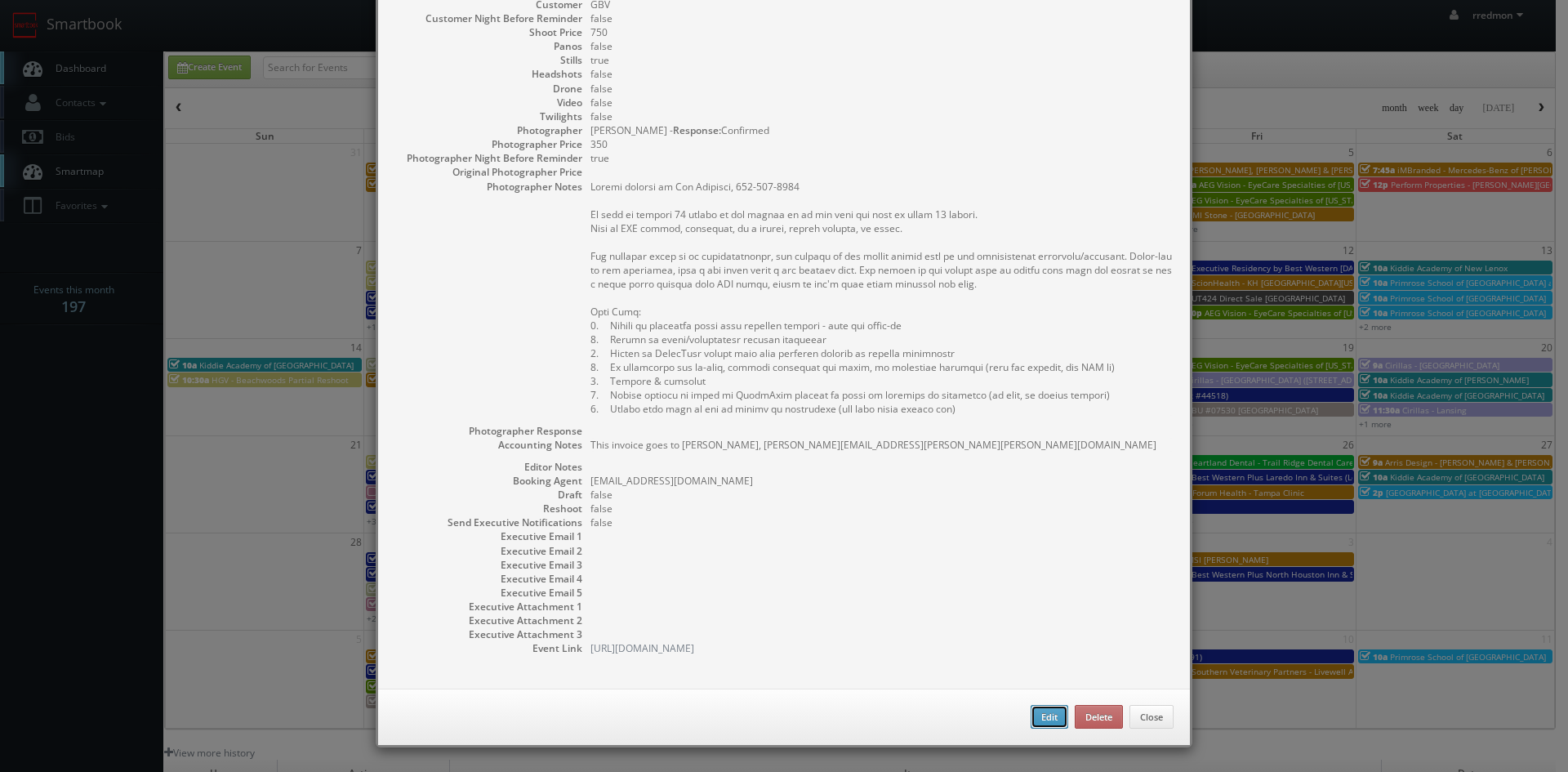
type input "10:00am"
checkbox input "true"
type textarea "Onsite contact is [PERSON_NAME], [PHONE_NUMBER] We need to deliver 20 stills to…"
select select "[US_STATE]"
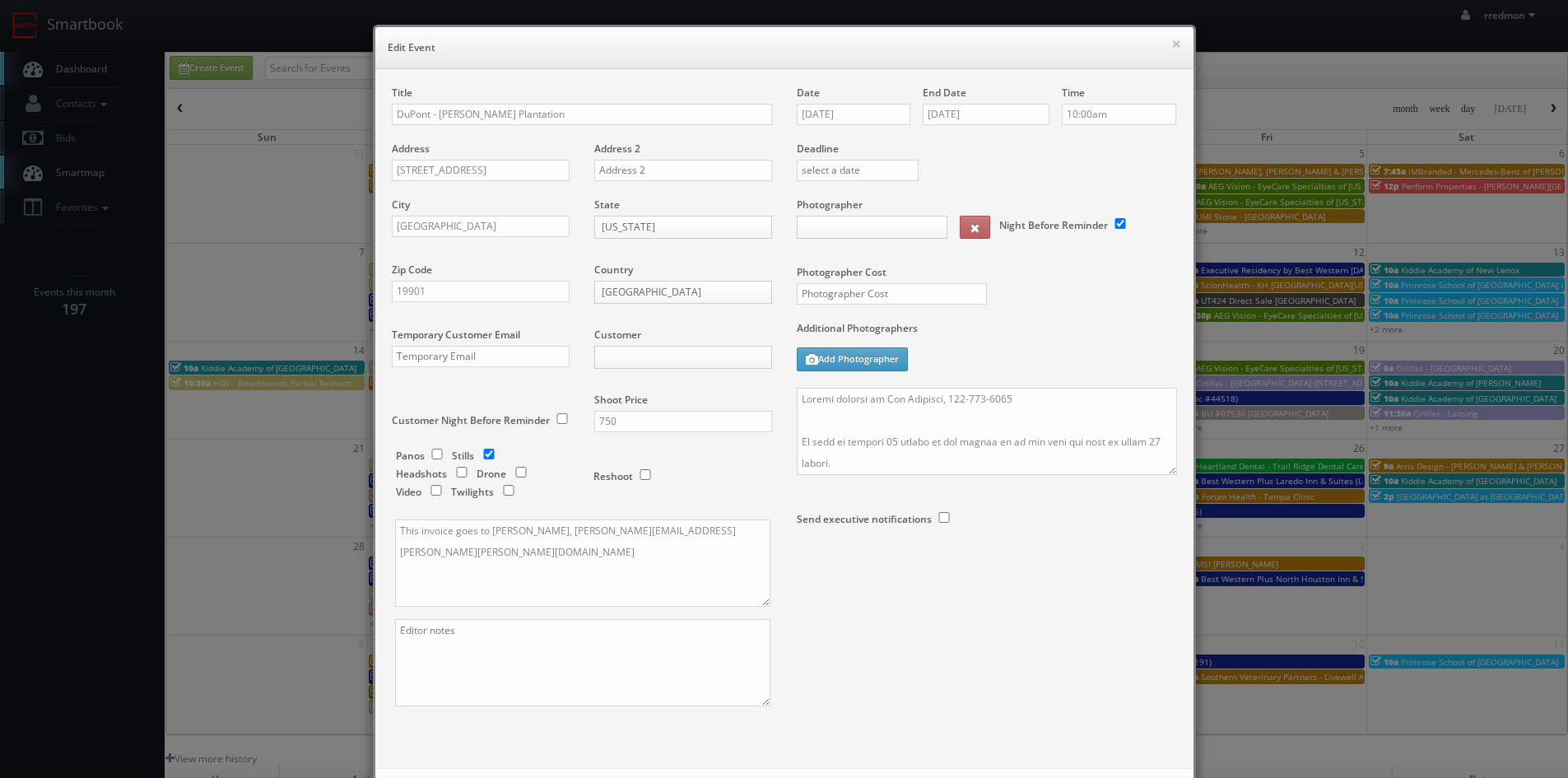
type input "750"
type input "350"
select select "[EMAIL_ADDRESS][DOMAIN_NAME]"
click at [392, 111] on input "DuPont - [PERSON_NAME] Plantation" at bounding box center [582, 114] width 380 height 21
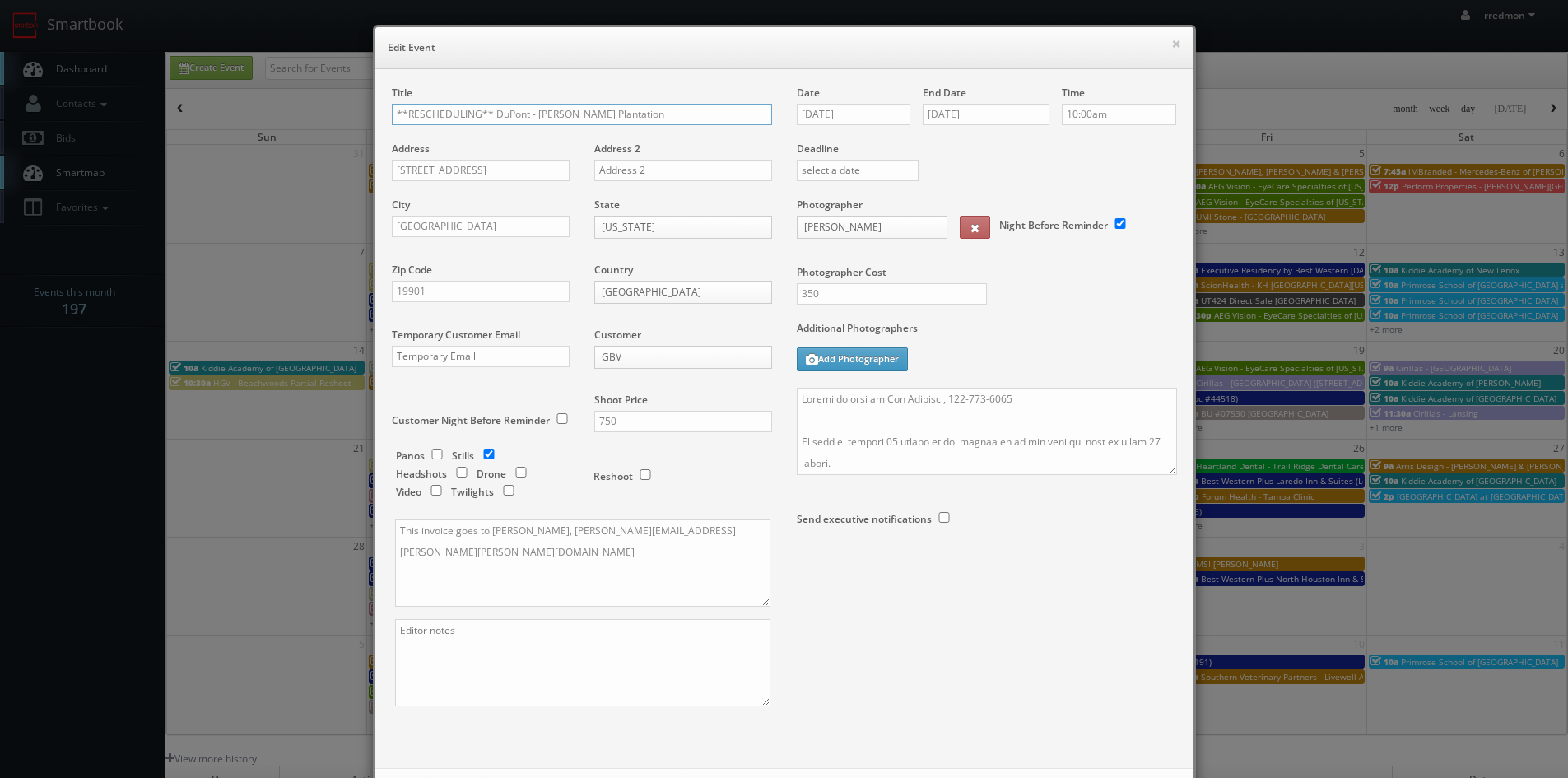
scroll to position [75, 0]
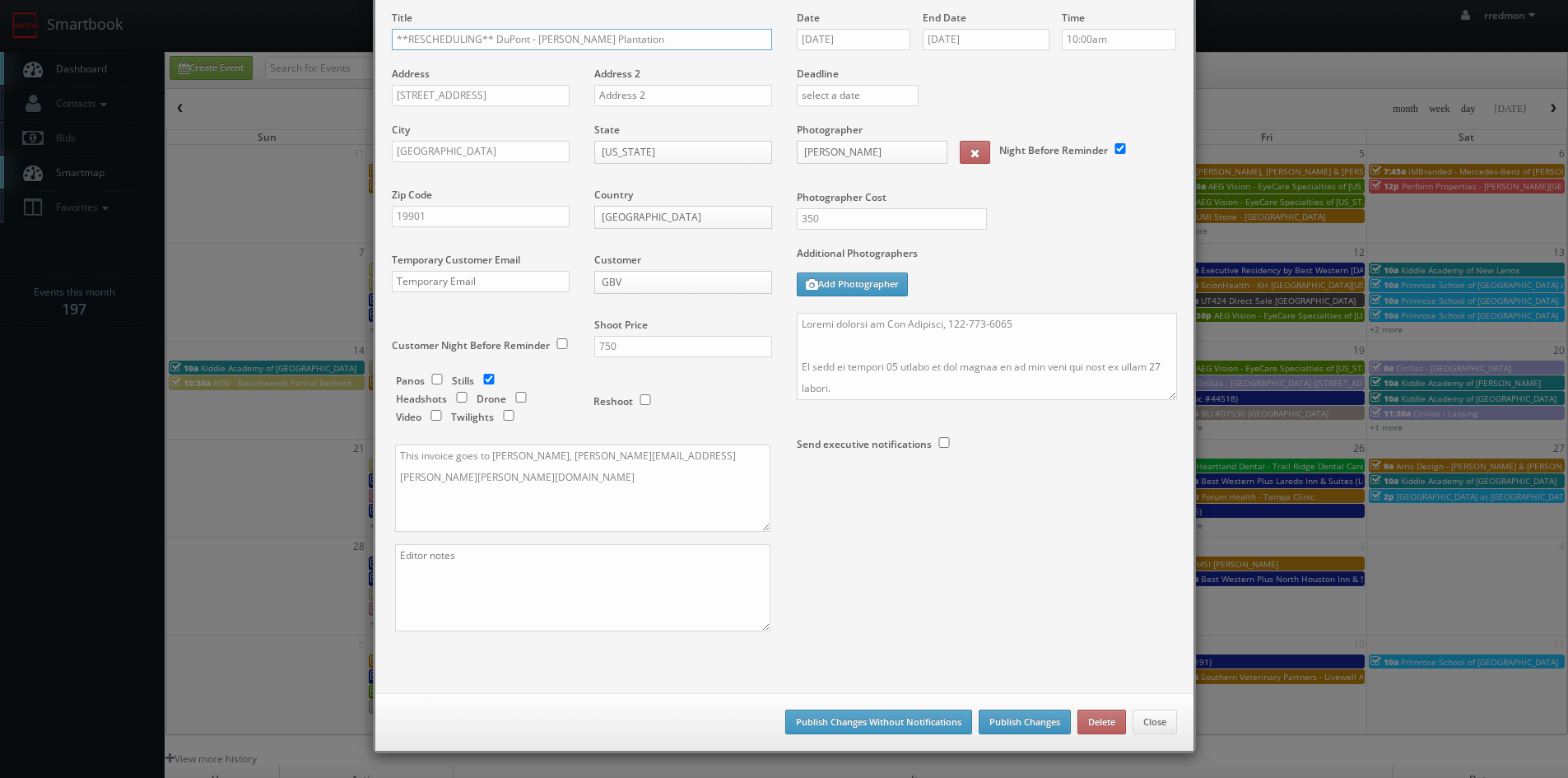
type input "**RESCHEDULING** DuPont - [PERSON_NAME] Plantation"
click at [1018, 717] on button "Publish Changes" at bounding box center [1025, 722] width 93 height 25
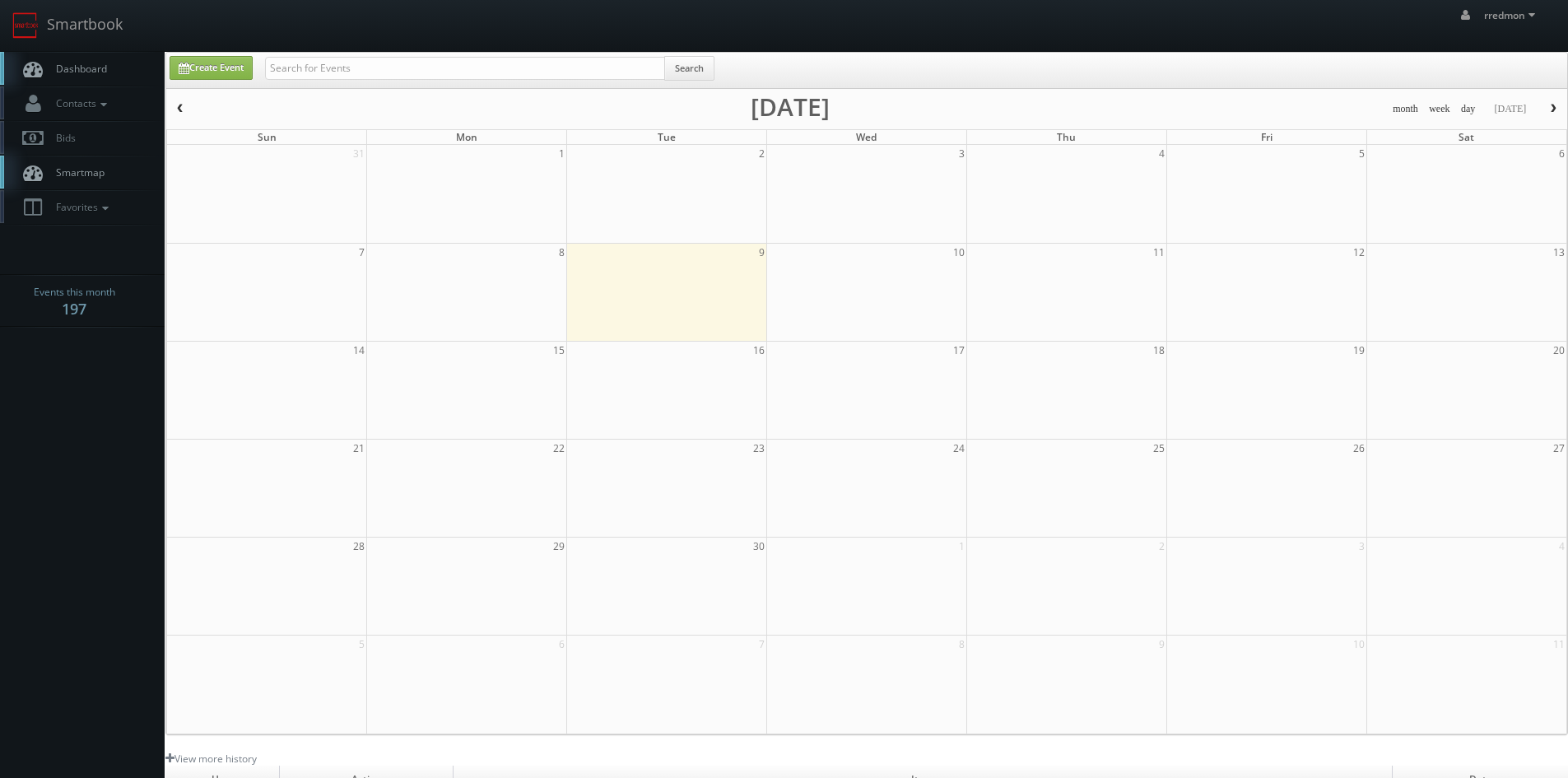
click at [107, 69] on link "Dashboard" at bounding box center [82, 69] width 165 height 34
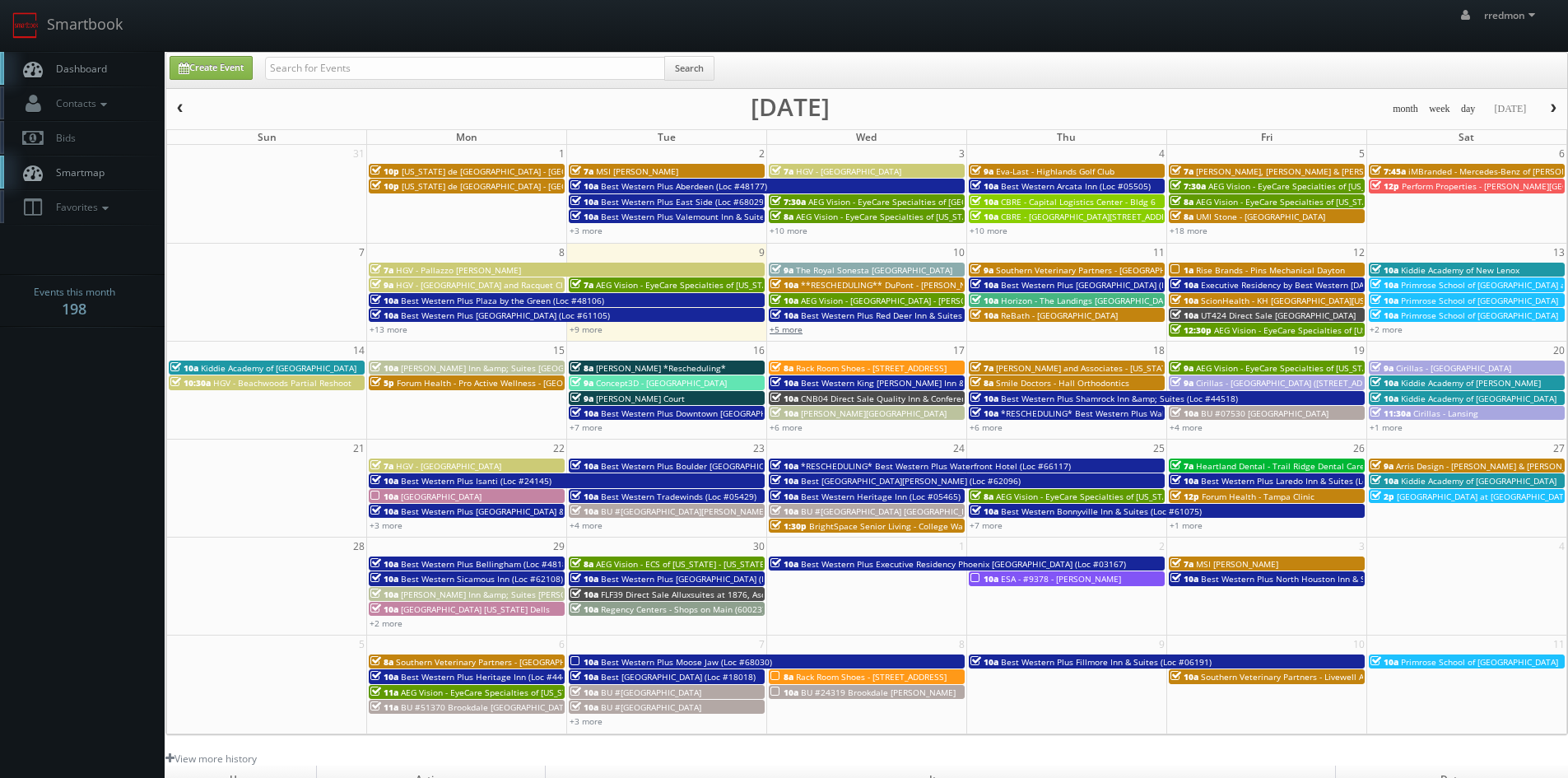
click at [800, 328] on link "+5 more" at bounding box center [785, 329] width 33 height 12
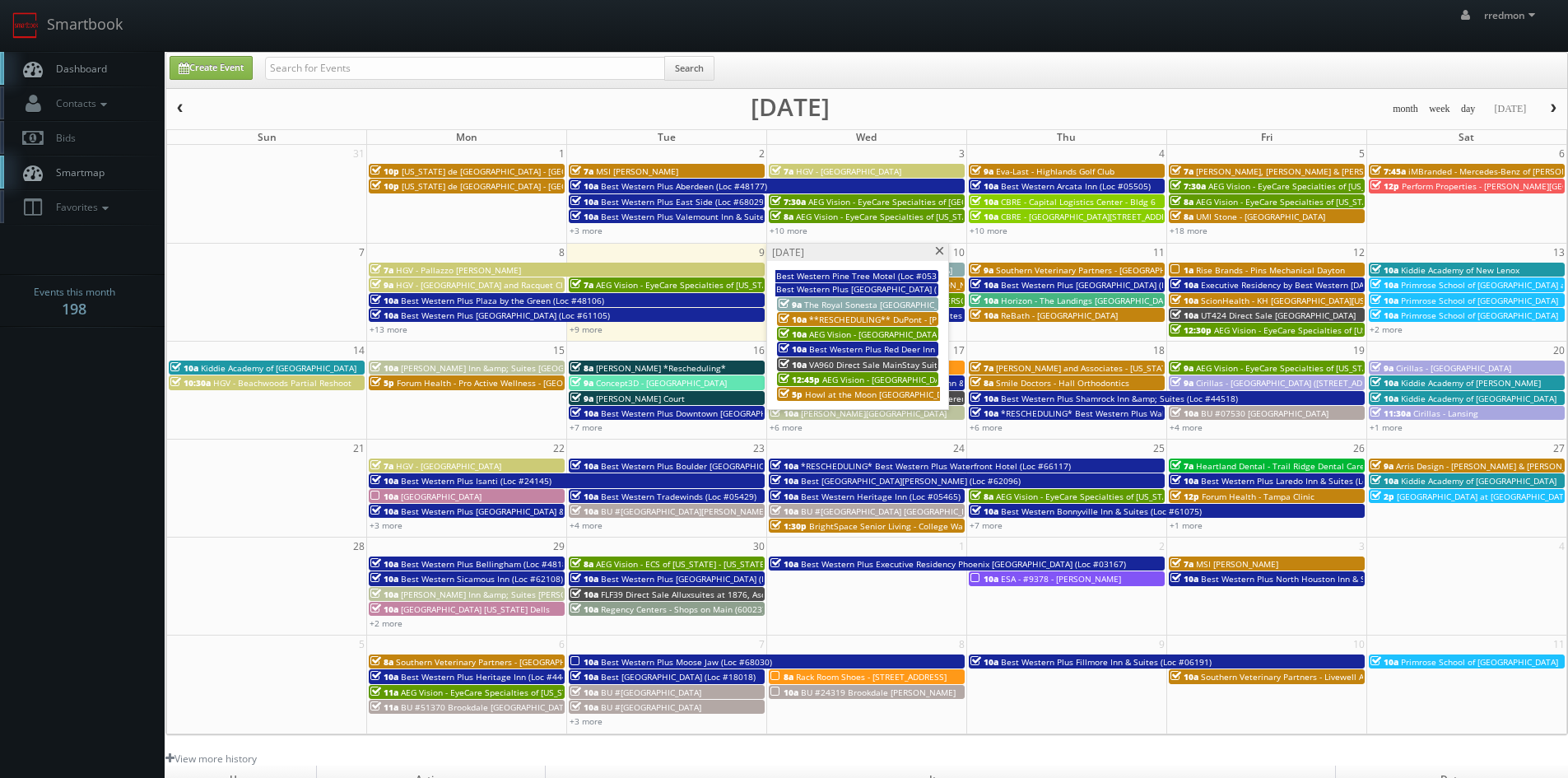
click at [939, 255] on span at bounding box center [939, 251] width 11 height 9
